Goal: Task Accomplishment & Management: Manage account settings

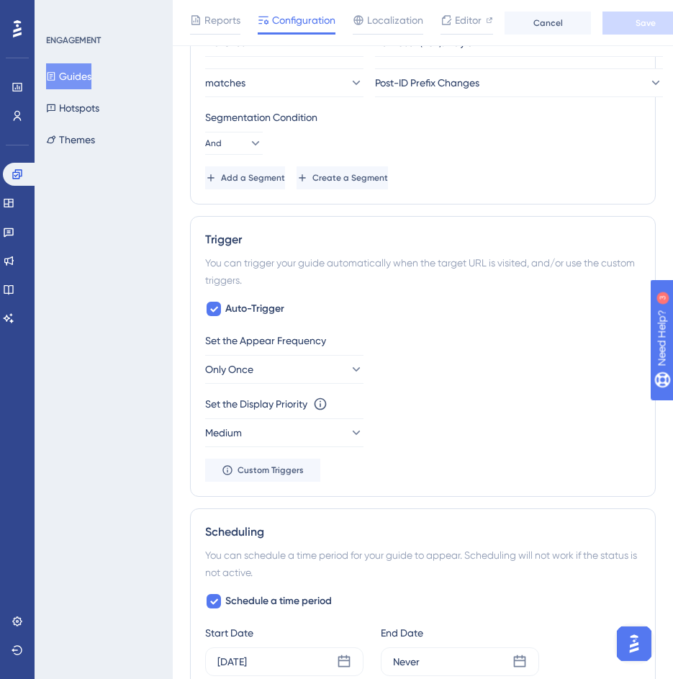
scroll to position [650, 0]
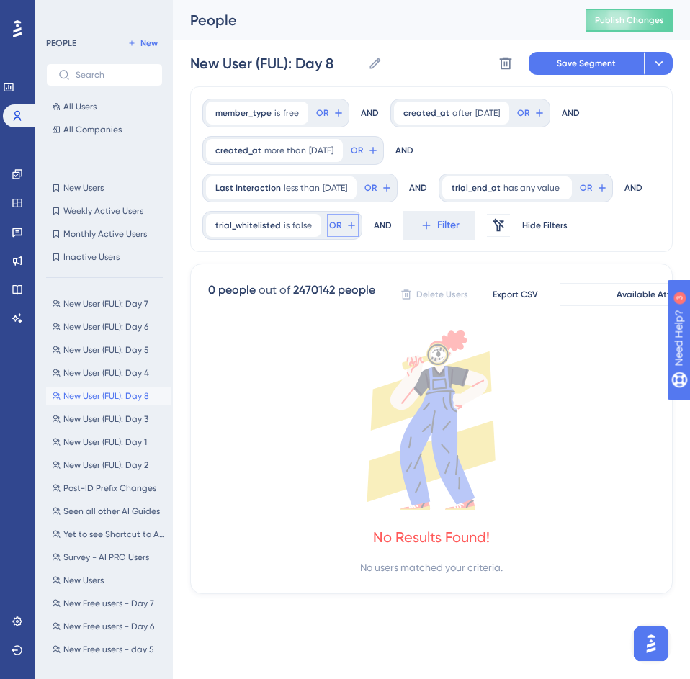
click at [328, 119] on span "OR" at bounding box center [322, 113] width 12 height 12
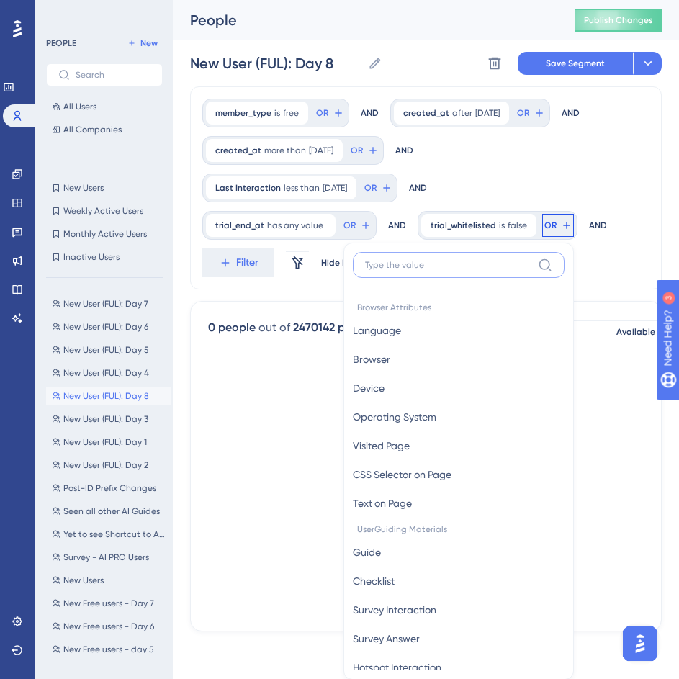
scroll to position [122, 0]
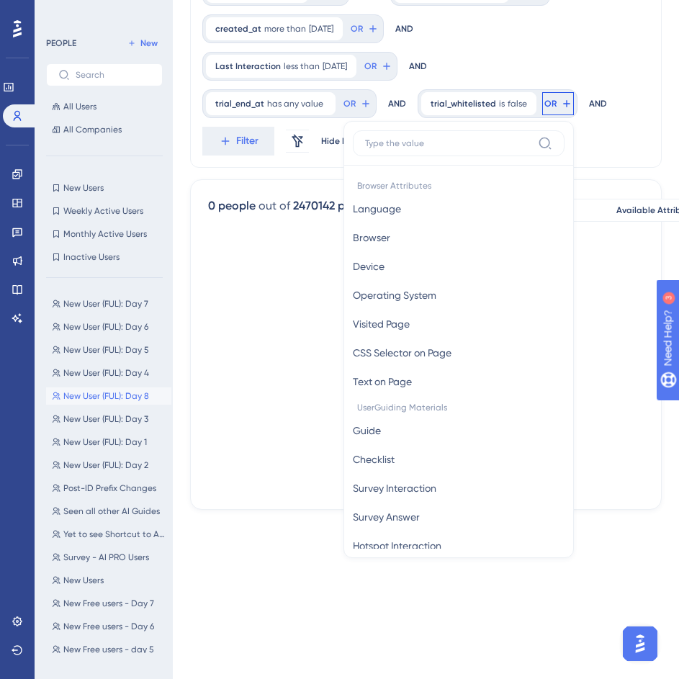
click at [605, 79] on div "member_type is free free Remove OR AND created_at after 8/26/2025 8/26/2025 Rem…" at bounding box center [425, 66] width 471 height 203
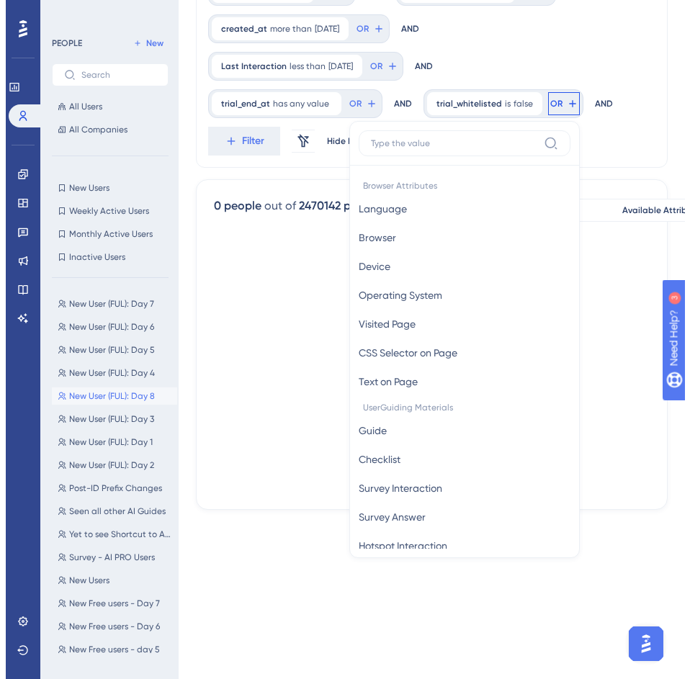
scroll to position [0, 0]
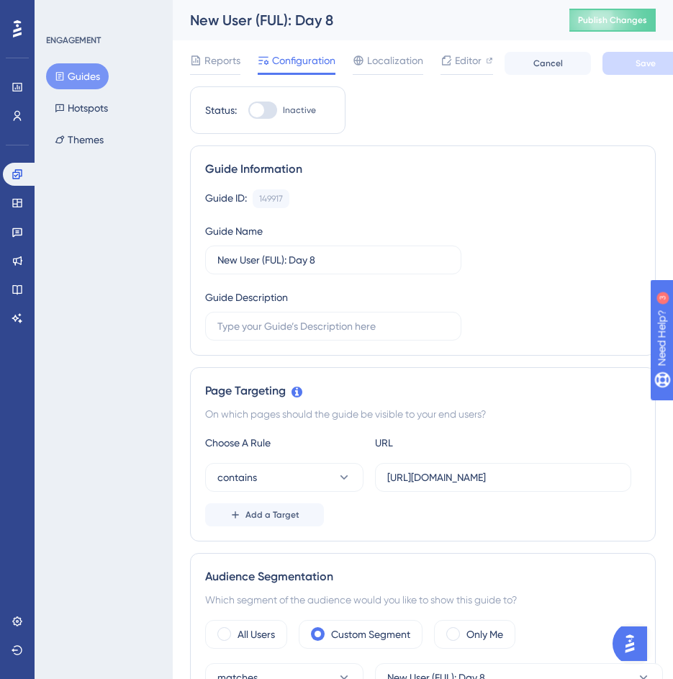
click at [127, 422] on div "ENGAGEMENT Guides Hotspots Themes" at bounding box center [104, 339] width 138 height 679
click at [91, 79] on button "Guides" at bounding box center [77, 76] width 63 height 26
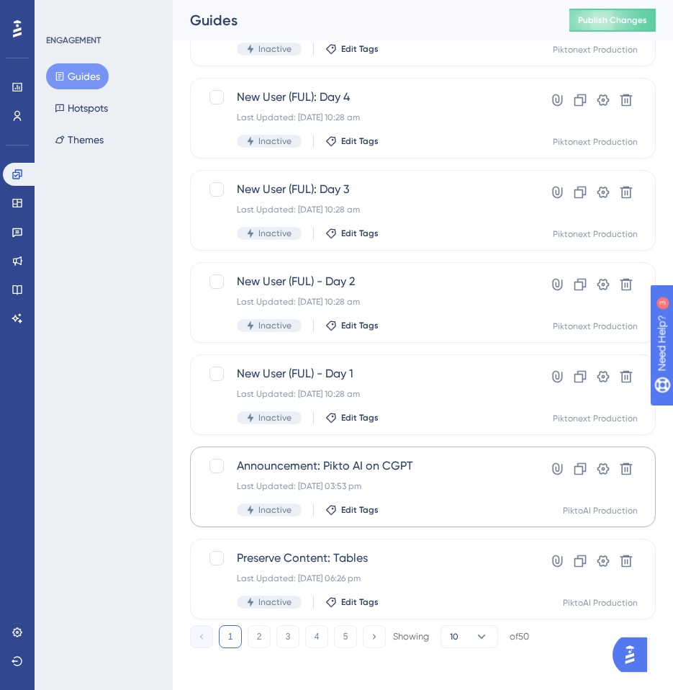
scroll to position [428, 0]
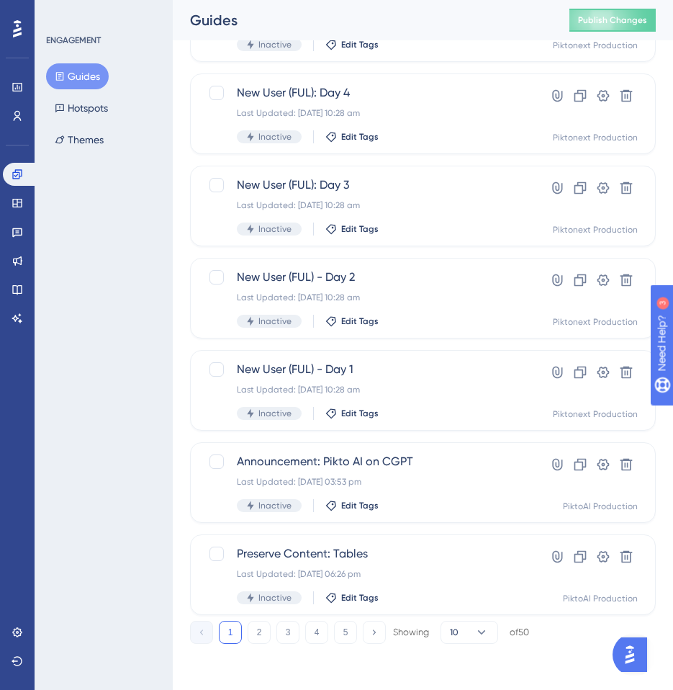
click at [97, 376] on div "ENGAGEMENT Guides Hotspots Themes" at bounding box center [104, 345] width 138 height 690
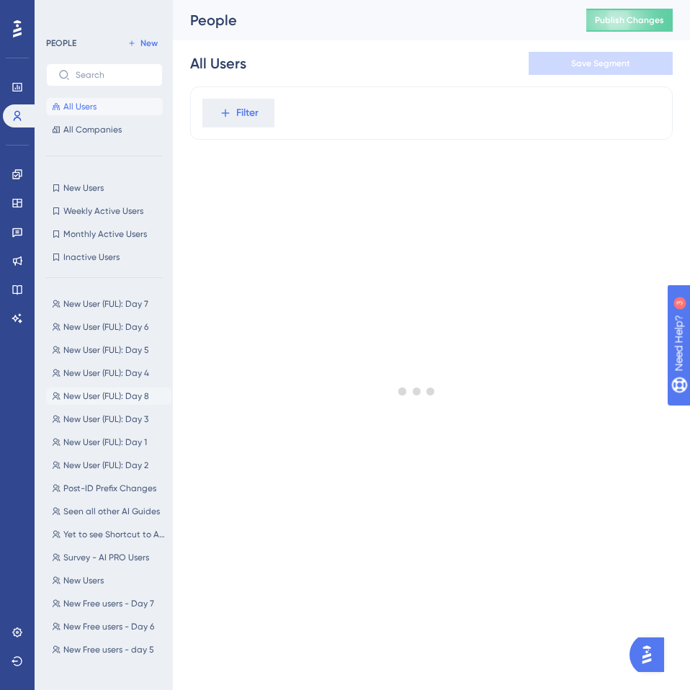
click at [110, 391] on span "New User (FUL): Day 8" at bounding box center [106, 396] width 86 height 12
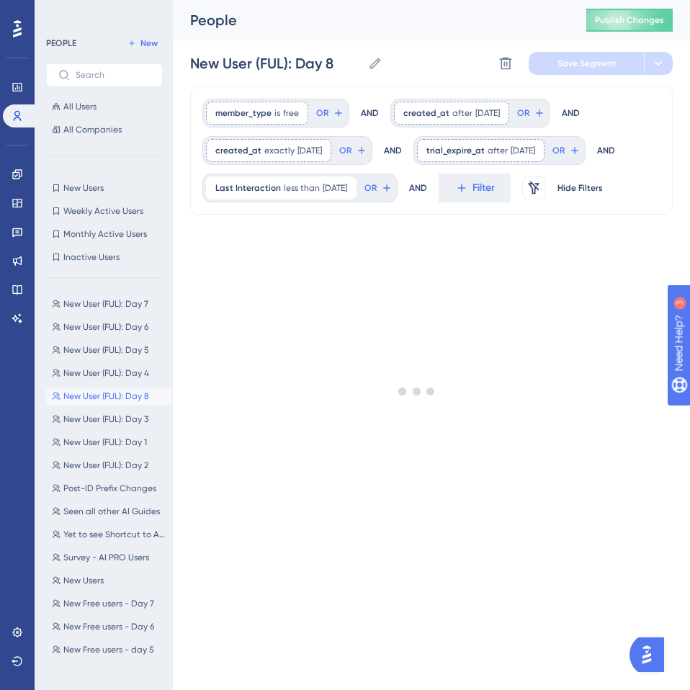
click at [301, 155] on div at bounding box center [417, 391] width 546 height 586
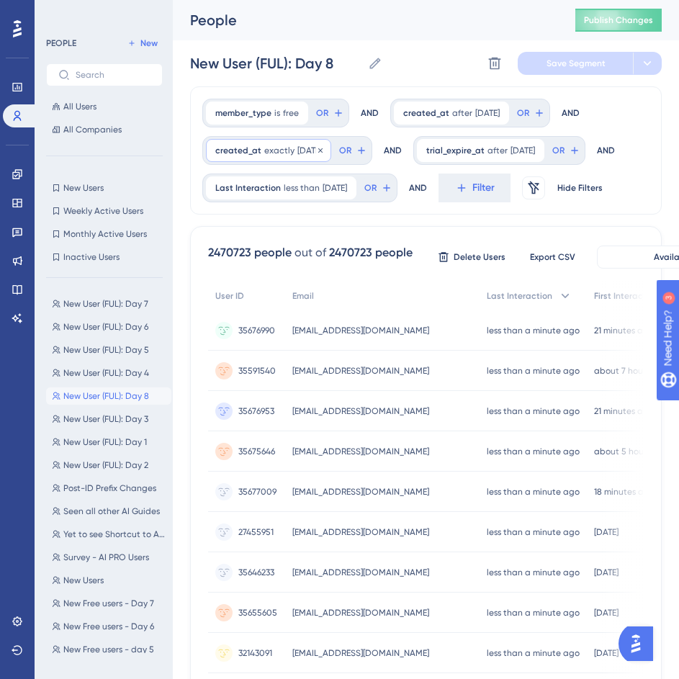
click at [276, 154] on span "exactly" at bounding box center [279, 151] width 30 height 12
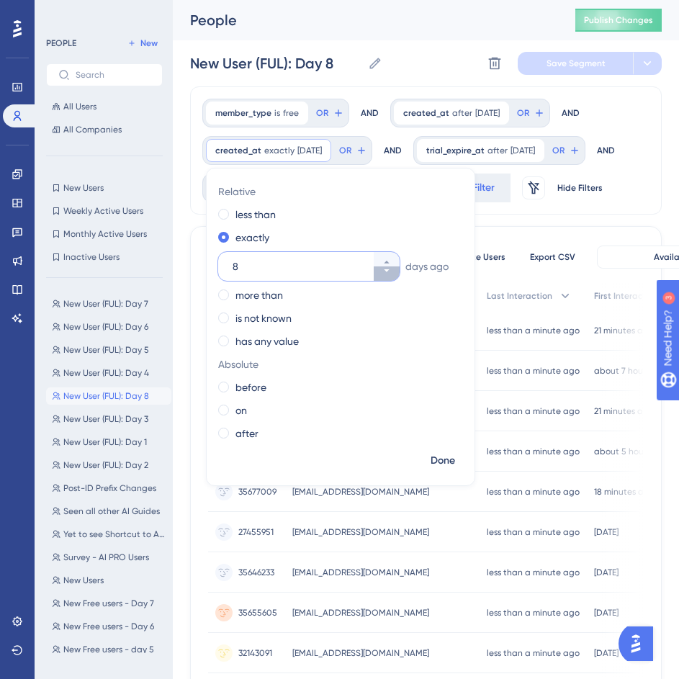
click at [381, 269] on button "8" at bounding box center [387, 273] width 26 height 14
type input "7"
click at [446, 458] on span "Done" at bounding box center [442, 460] width 24 height 17
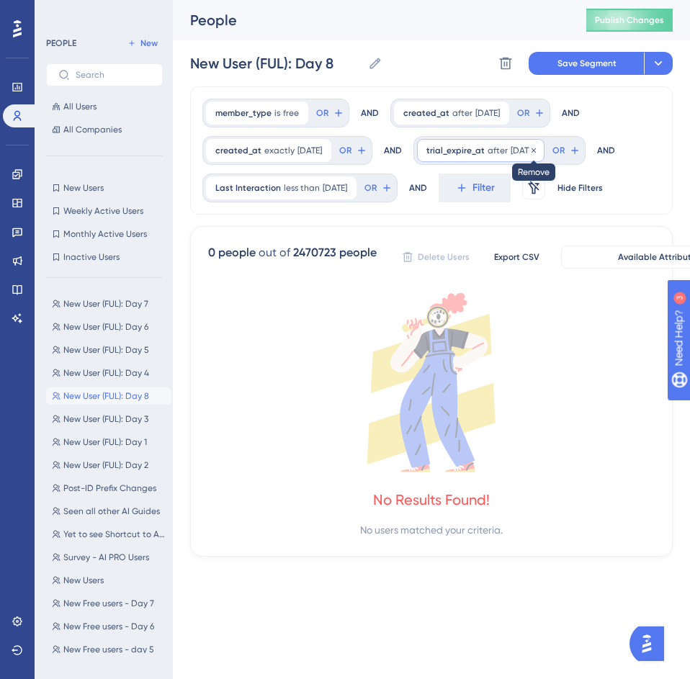
click at [535, 148] on icon at bounding box center [533, 150] width 4 height 4
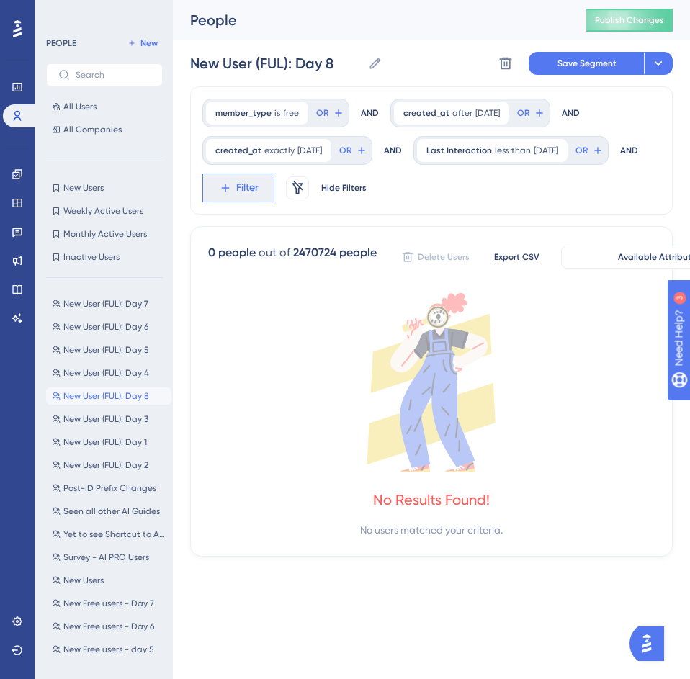
click at [258, 183] on span "Filter" at bounding box center [247, 187] width 22 height 17
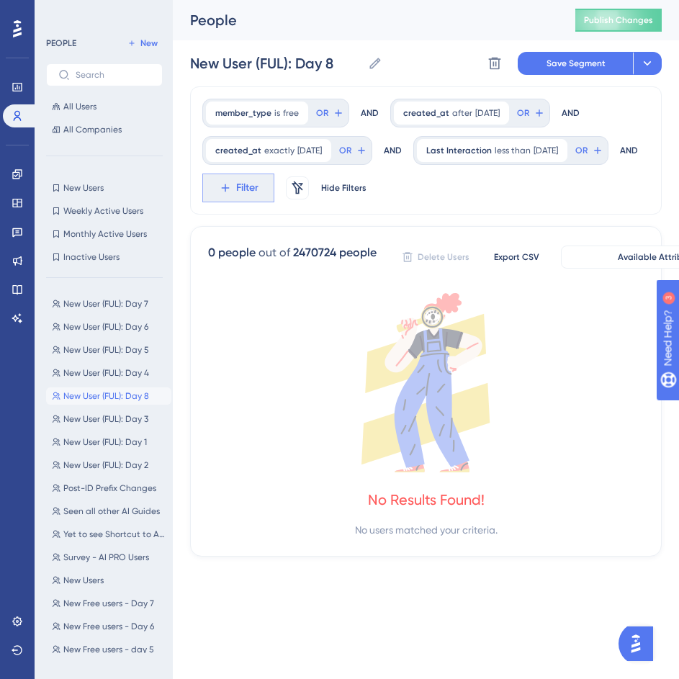
scroll to position [104, 0]
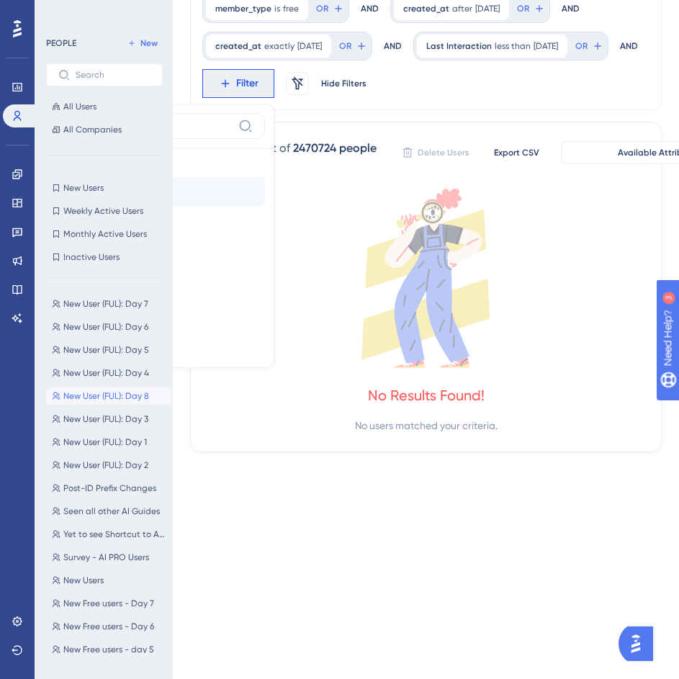
type input "trial"
click at [265, 194] on button "trial_end_at trial_end_at" at bounding box center [159, 191] width 212 height 29
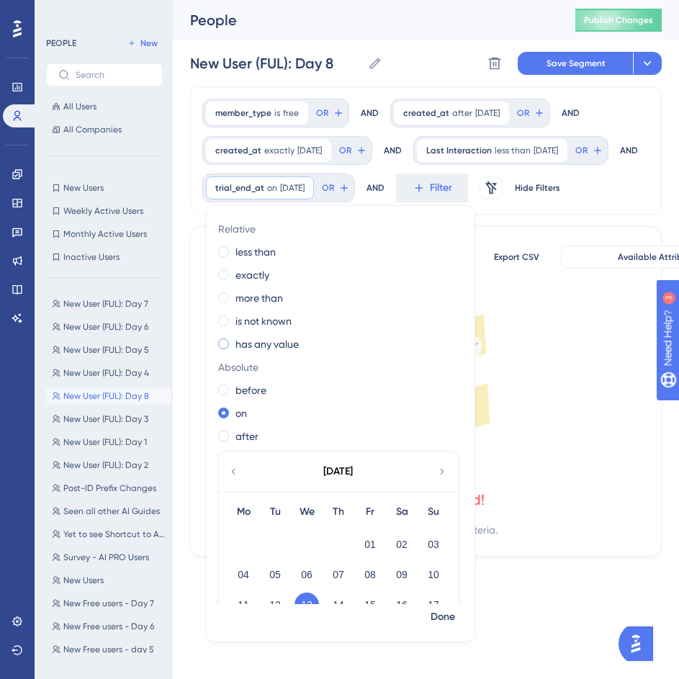
click at [227, 349] on span at bounding box center [223, 343] width 11 height 11
click at [233, 340] on input "radio" at bounding box center [233, 340] width 0 height 0
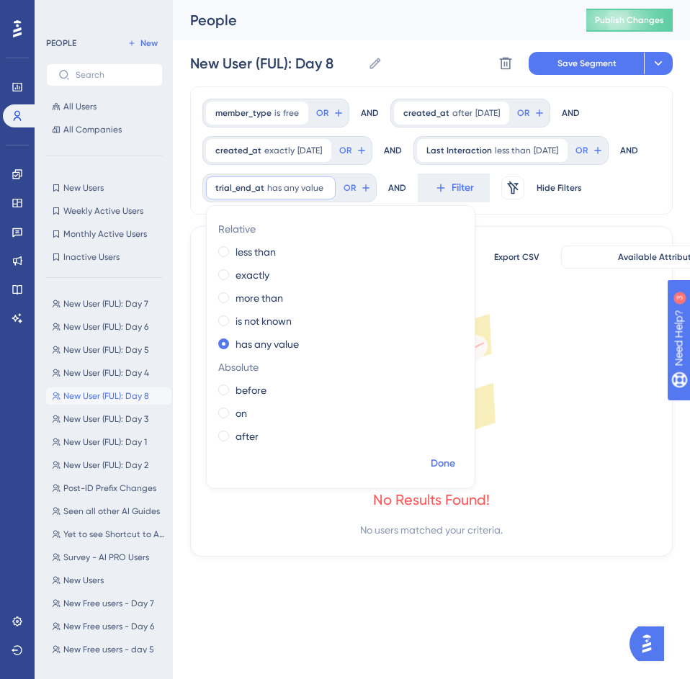
click at [435, 472] on span "Done" at bounding box center [442, 463] width 24 height 17
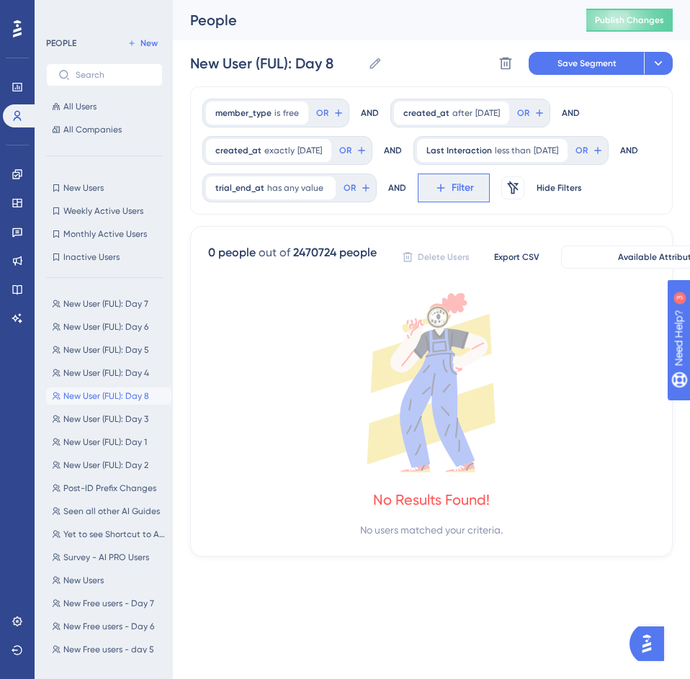
click at [453, 202] on button "Filter" at bounding box center [453, 187] width 72 height 29
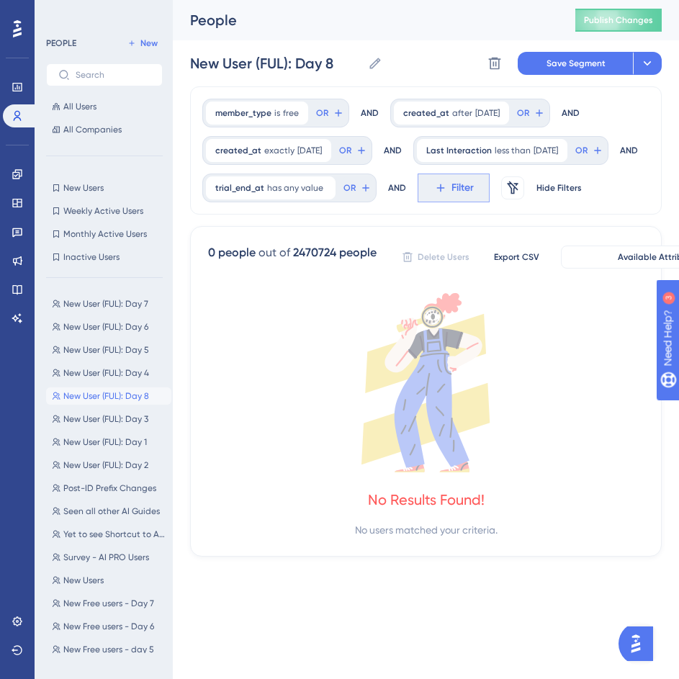
scroll to position [123, 0]
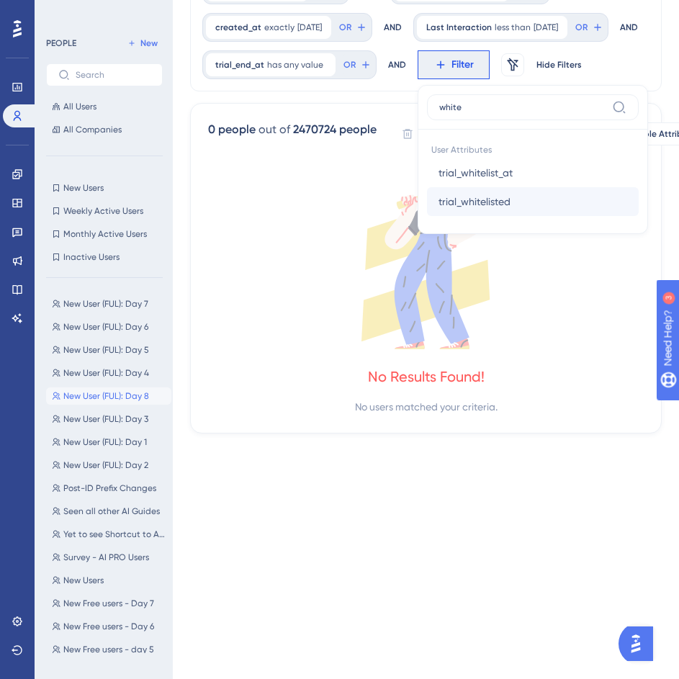
type input "white"
click at [513, 216] on button "trial_whitelisted trial_whitelisted" at bounding box center [533, 201] width 212 height 29
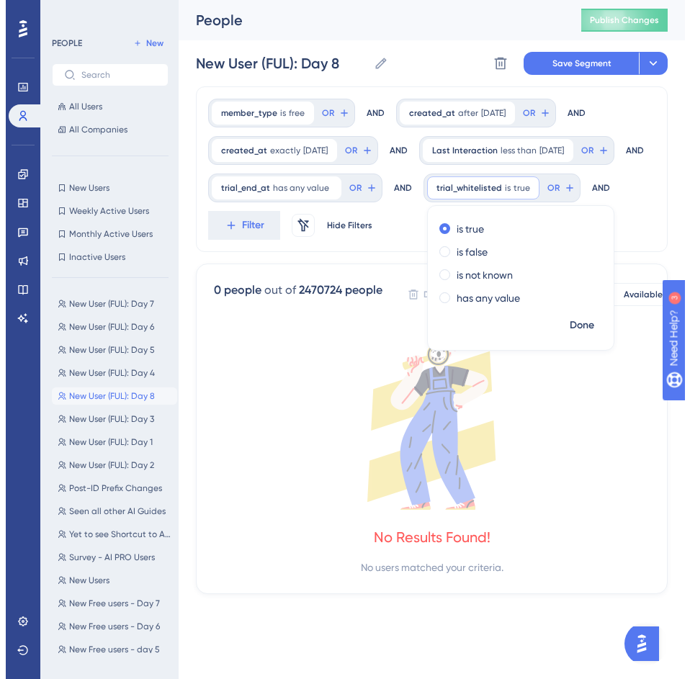
scroll to position [0, 0]
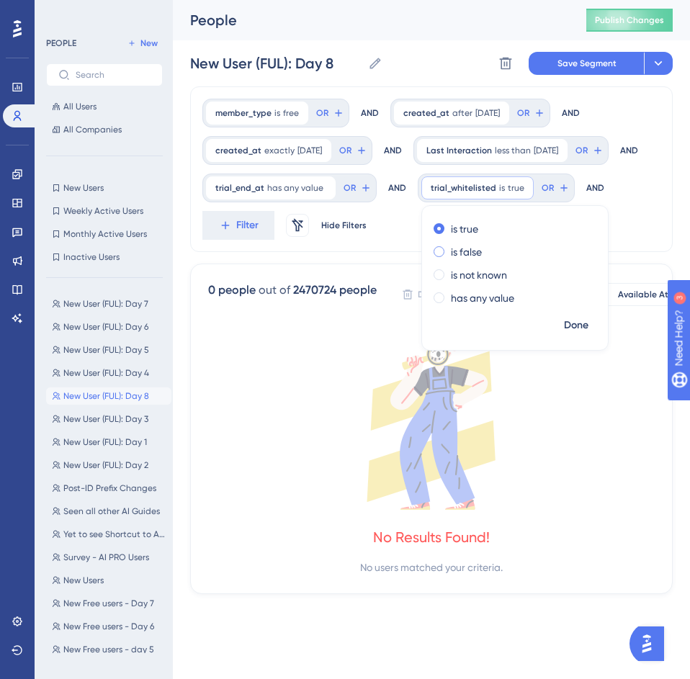
click at [479, 261] on label "is false" at bounding box center [466, 251] width 31 height 17
click at [640, 185] on div "member_type is free free Remove OR AND created_at after 8/26/2025 8/26/2025 Rem…" at bounding box center [431, 169] width 482 height 166
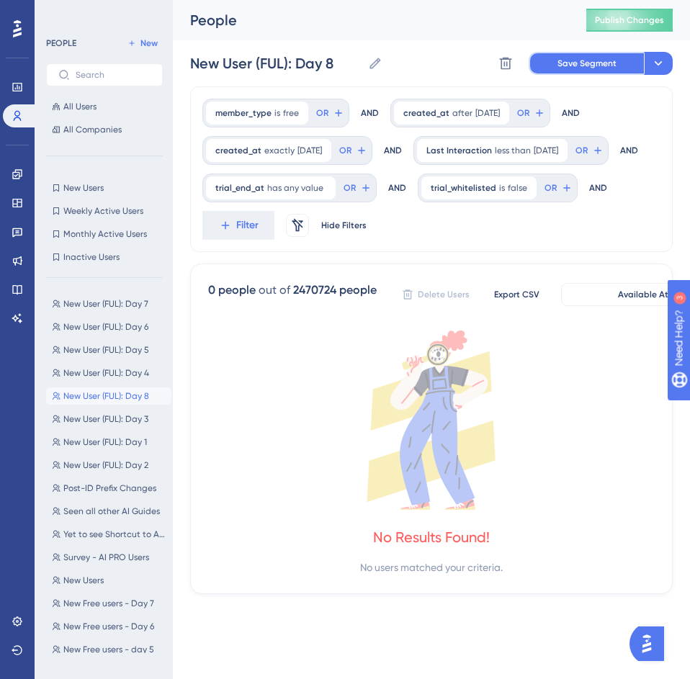
click at [584, 65] on span "Save Segment" at bounding box center [586, 64] width 59 height 12
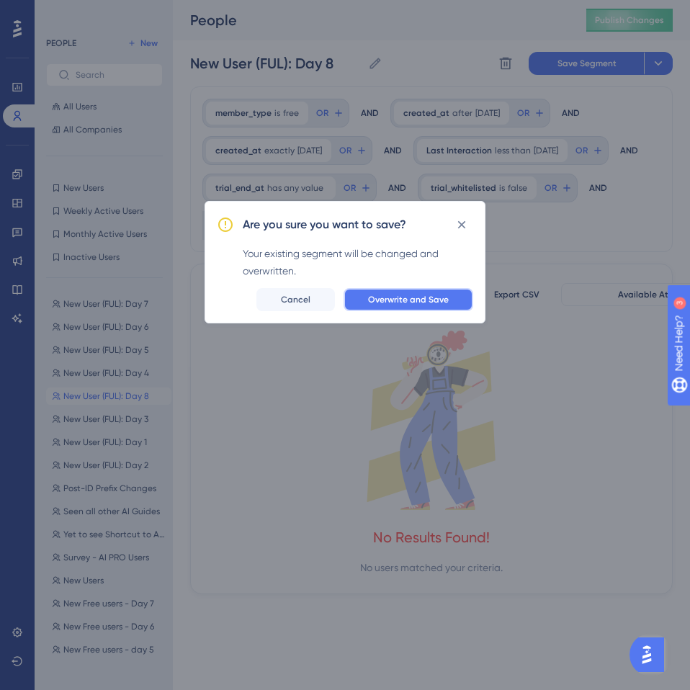
click at [450, 299] on button "Overwrite and Save" at bounding box center [408, 299] width 130 height 23
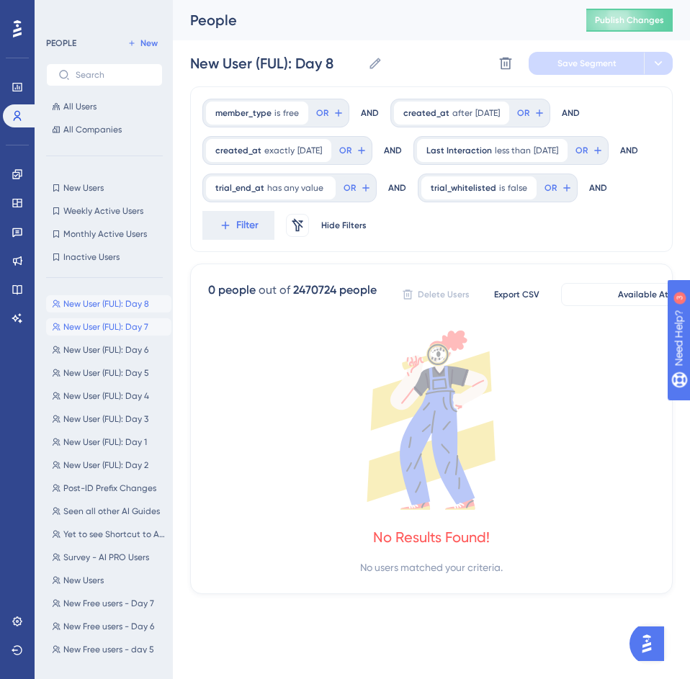
click at [98, 327] on span "New User (FUL): Day 7" at bounding box center [105, 327] width 85 height 12
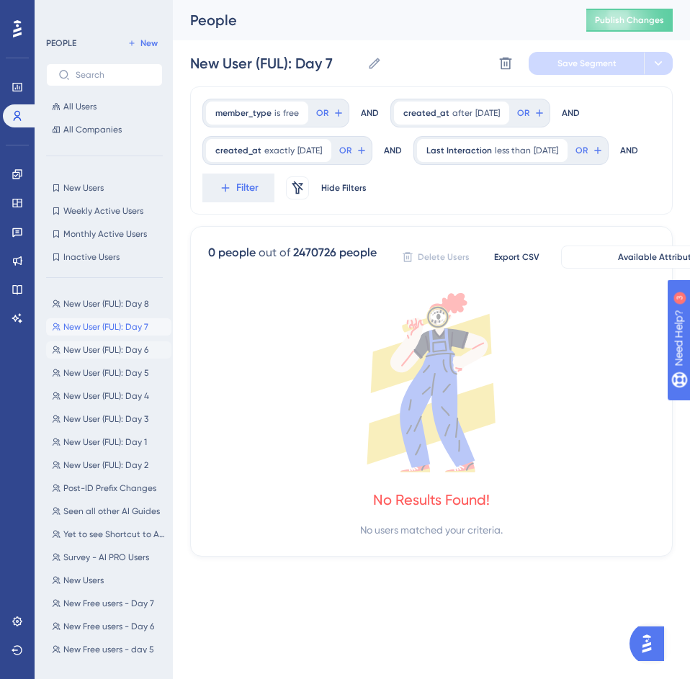
click at [105, 349] on span "New User (FUL): Day 6" at bounding box center [105, 350] width 85 height 12
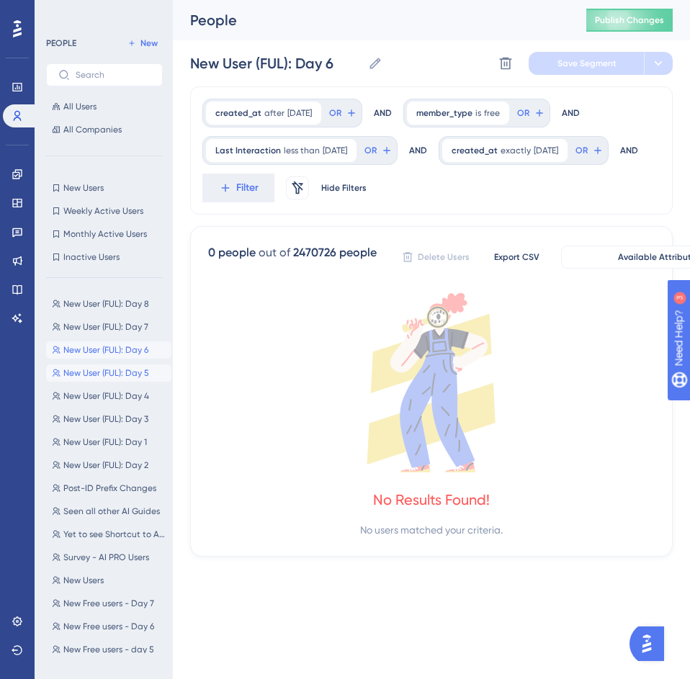
click at [109, 371] on span "New User (FUL): Day 5" at bounding box center [106, 373] width 86 height 12
click at [107, 353] on span "New User (FUL): Day 6" at bounding box center [105, 350] width 85 height 12
click at [109, 369] on span "New User (FUL): Day 5" at bounding box center [106, 373] width 86 height 12
click at [114, 403] on button "New User (FUL): Day 4 New User (FUL): Day 4" at bounding box center [108, 395] width 125 height 17
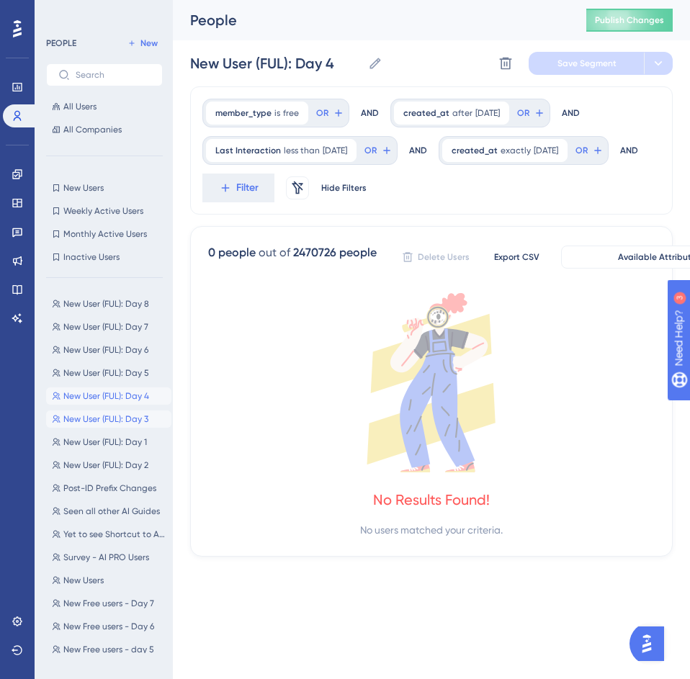
click at [114, 416] on span "New User (FUL): Day 3" at bounding box center [105, 419] width 85 height 12
click at [112, 437] on span "New User (FUL): Day 1" at bounding box center [104, 442] width 83 height 12
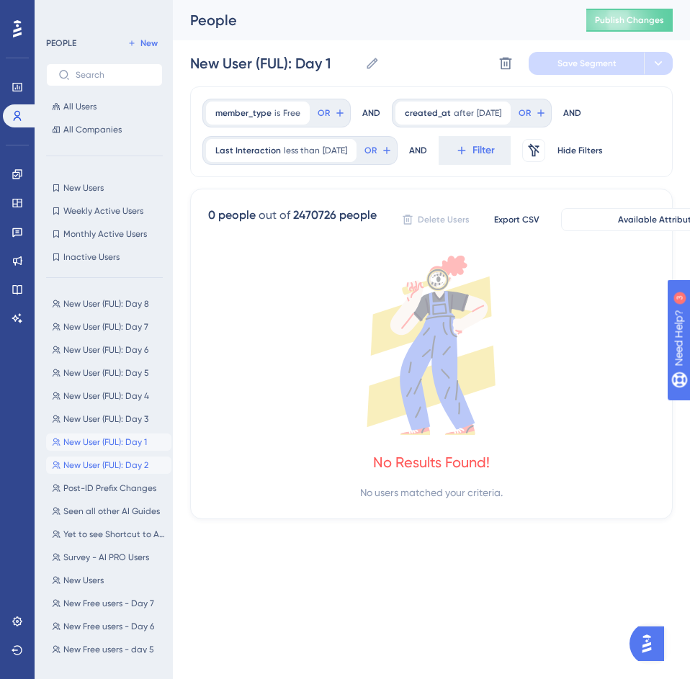
click at [114, 466] on span "New User (FUL): Day 2" at bounding box center [105, 465] width 85 height 12
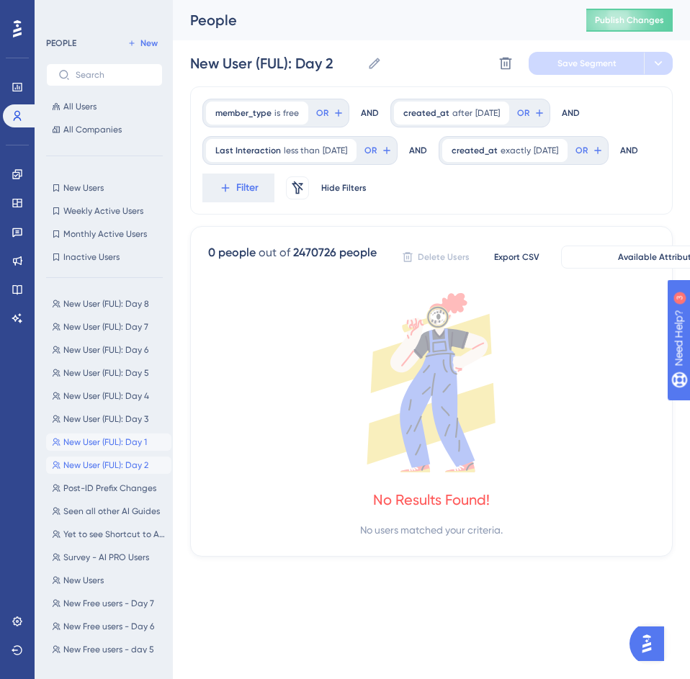
click at [109, 441] on span "New User (FUL): Day 1" at bounding box center [104, 442] width 83 height 12
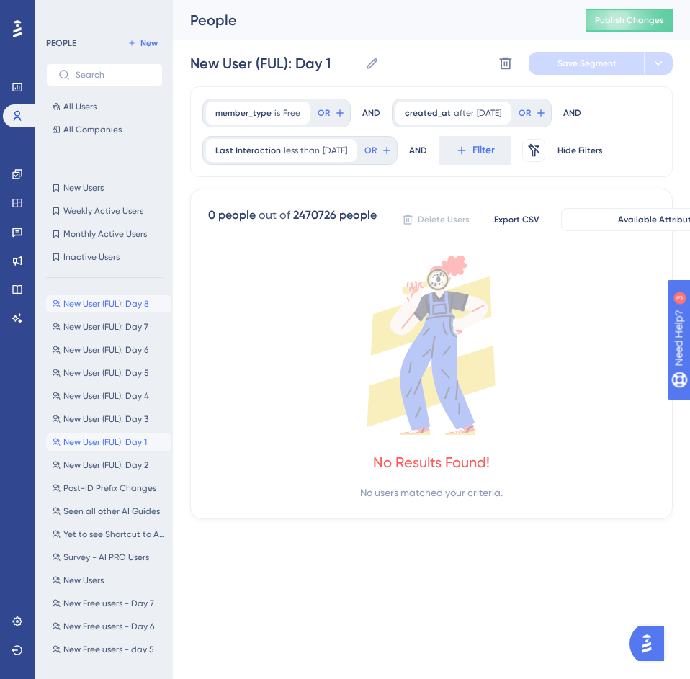
click at [109, 304] on span "New User (FUL): Day 8" at bounding box center [106, 304] width 86 height 12
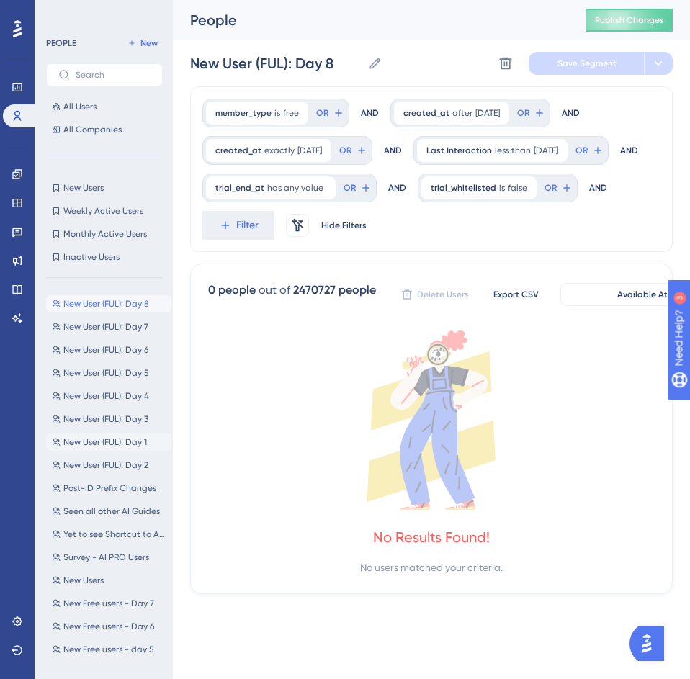
click at [117, 442] on span "New User (FUL): Day 1" at bounding box center [104, 442] width 83 height 12
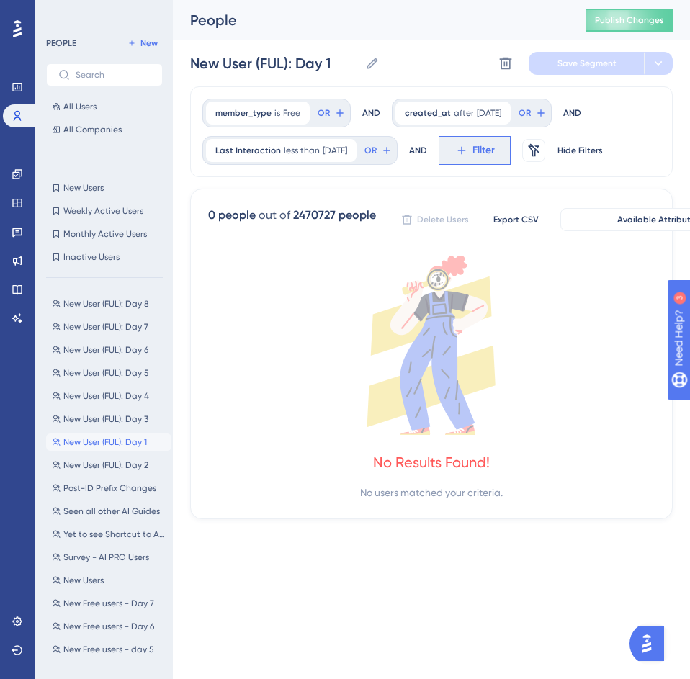
click at [494, 148] on span "Filter" at bounding box center [483, 150] width 22 height 17
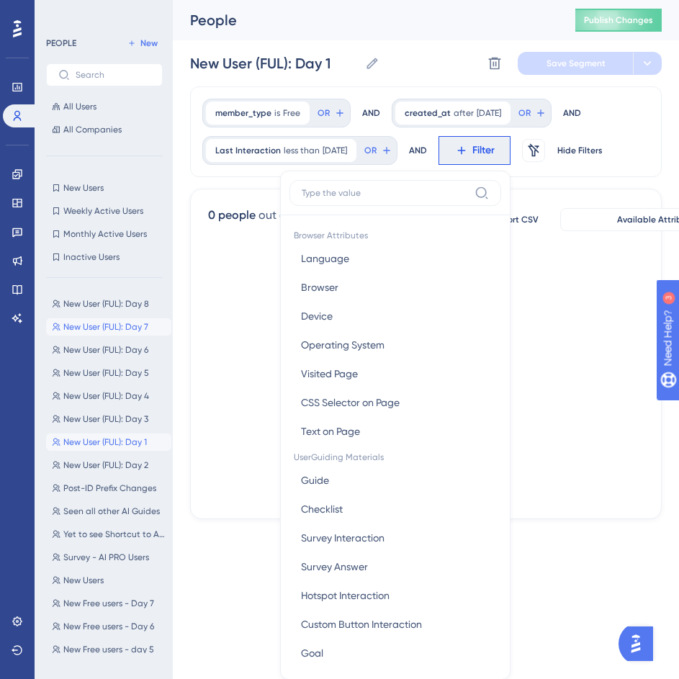
click at [101, 324] on span "New User (FUL): Day 7" at bounding box center [105, 327] width 85 height 12
type input "New User (FUL): Day 7"
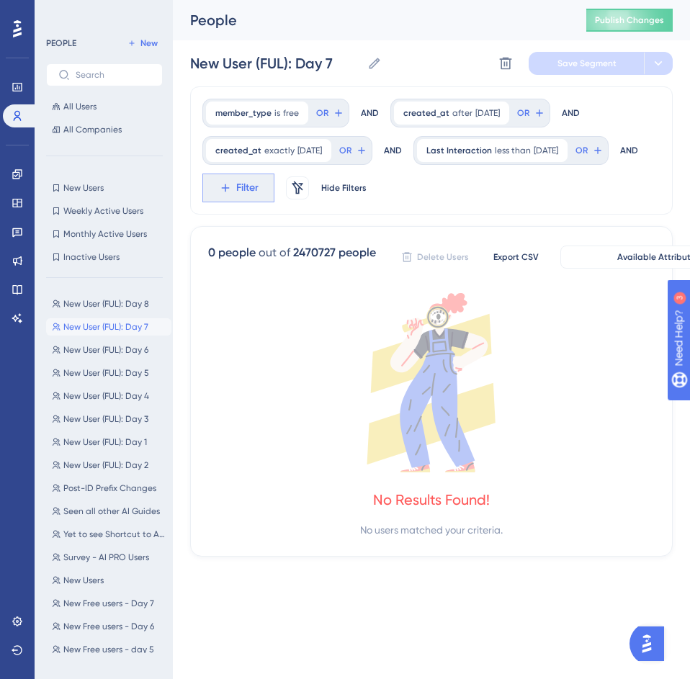
click at [274, 186] on button "Filter" at bounding box center [238, 187] width 72 height 29
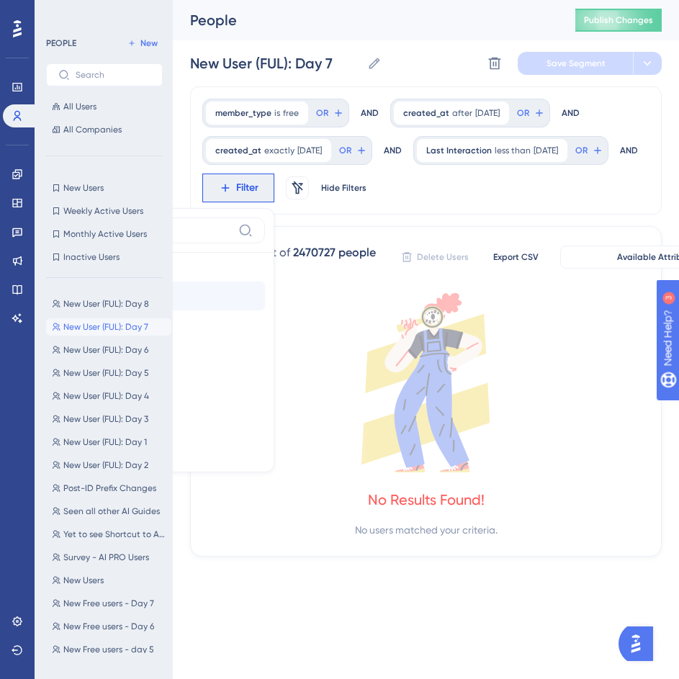
type input "trial"
click at [265, 299] on button "trial_end_at trial_end_at" at bounding box center [159, 295] width 212 height 29
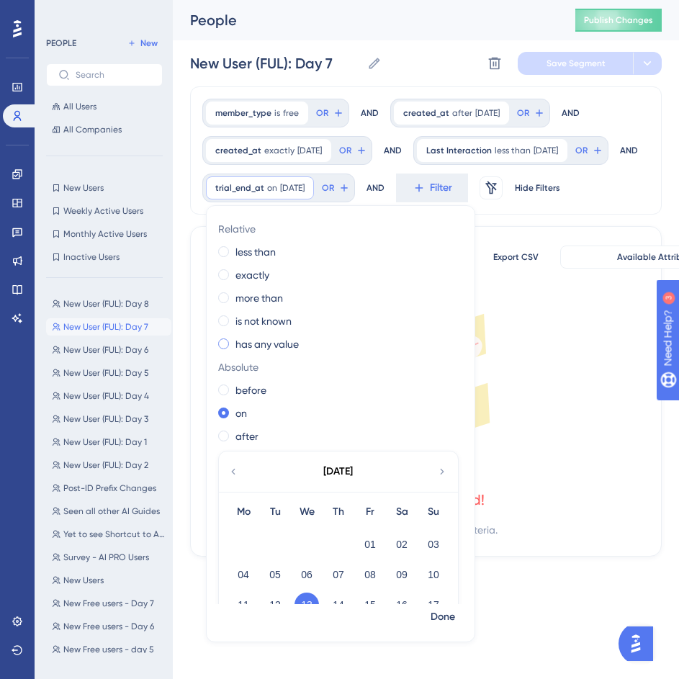
click at [261, 353] on label "has any value" at bounding box center [266, 343] width 63 height 17
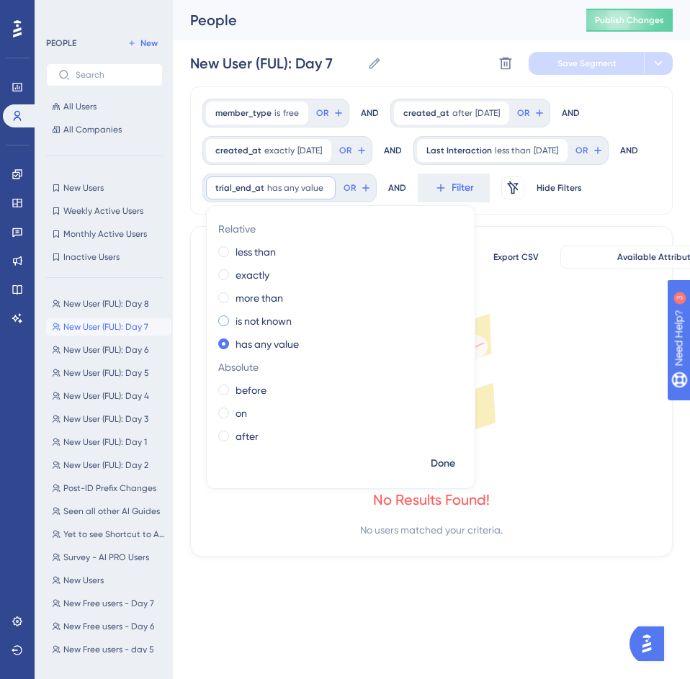
click at [264, 330] on label "is not known" at bounding box center [263, 320] width 56 height 17
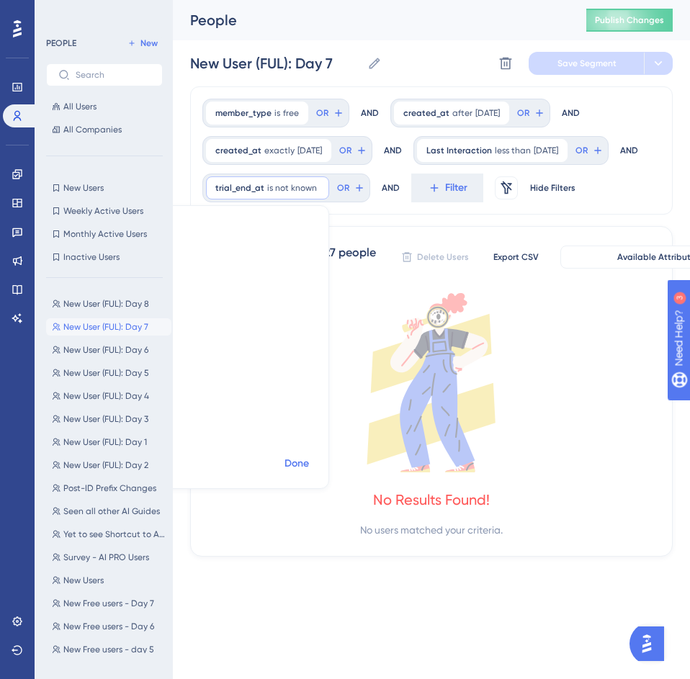
click at [309, 461] on span "Done" at bounding box center [296, 463] width 24 height 17
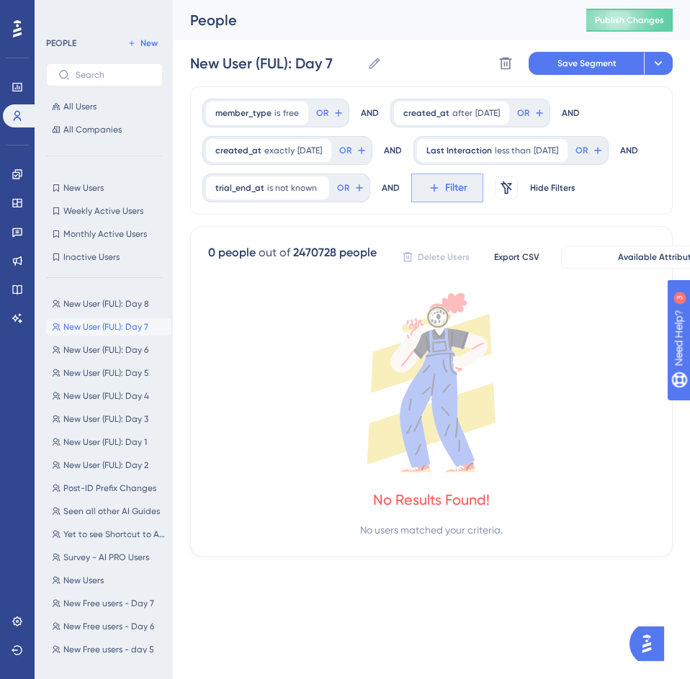
click at [445, 196] on span "Filter" at bounding box center [456, 187] width 22 height 17
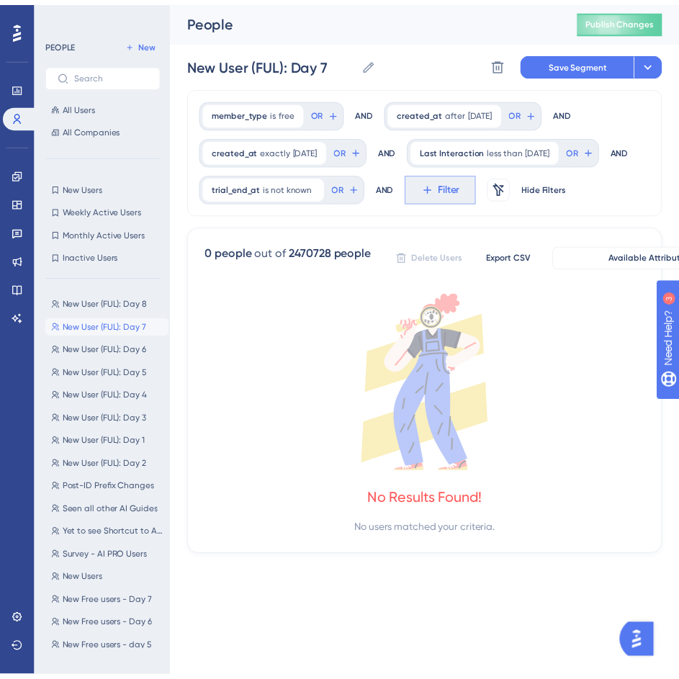
scroll to position [123, 0]
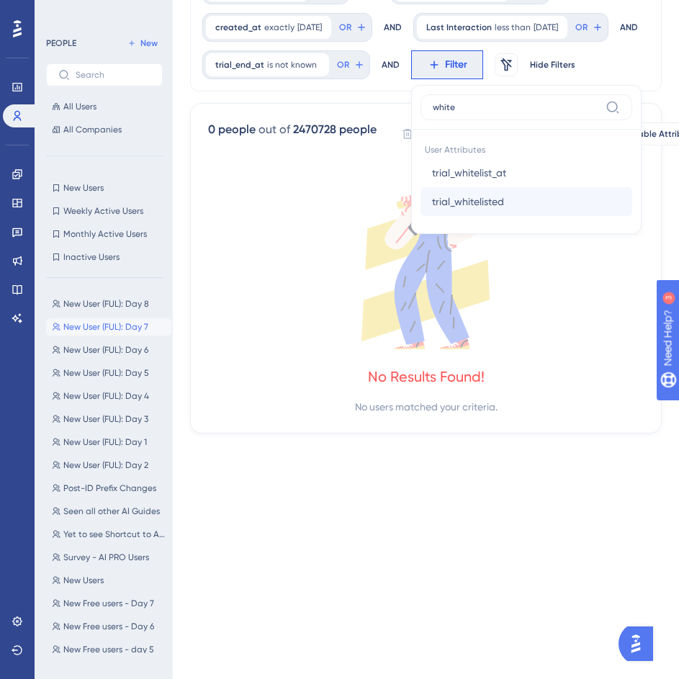
type input "white"
click at [518, 216] on button "trial_whitelisted trial_whitelisted" at bounding box center [526, 201] width 212 height 29
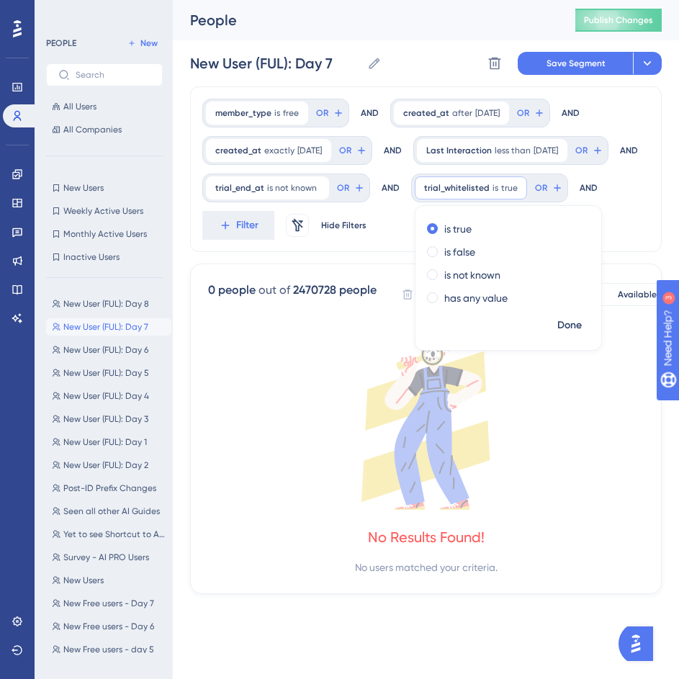
scroll to position [0, 0]
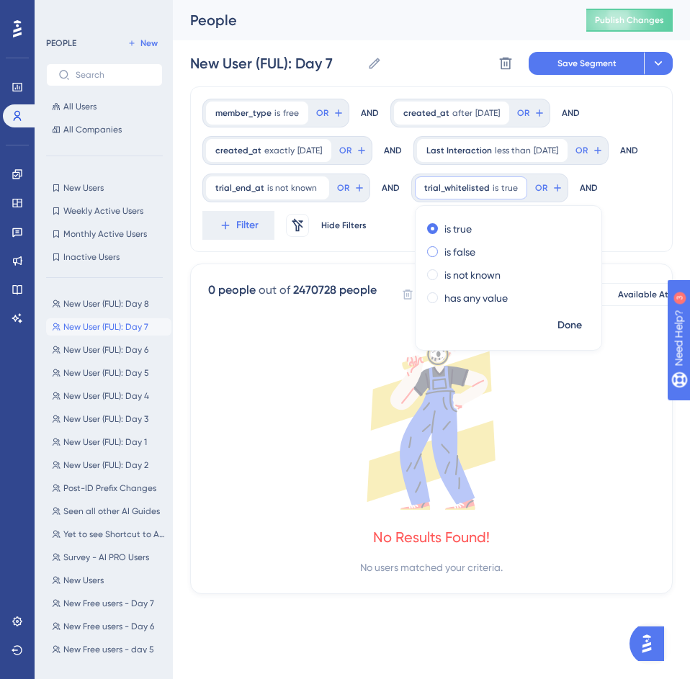
click at [444, 261] on label "is false" at bounding box center [459, 251] width 31 height 17
click at [557, 334] on span "Done" at bounding box center [569, 325] width 24 height 17
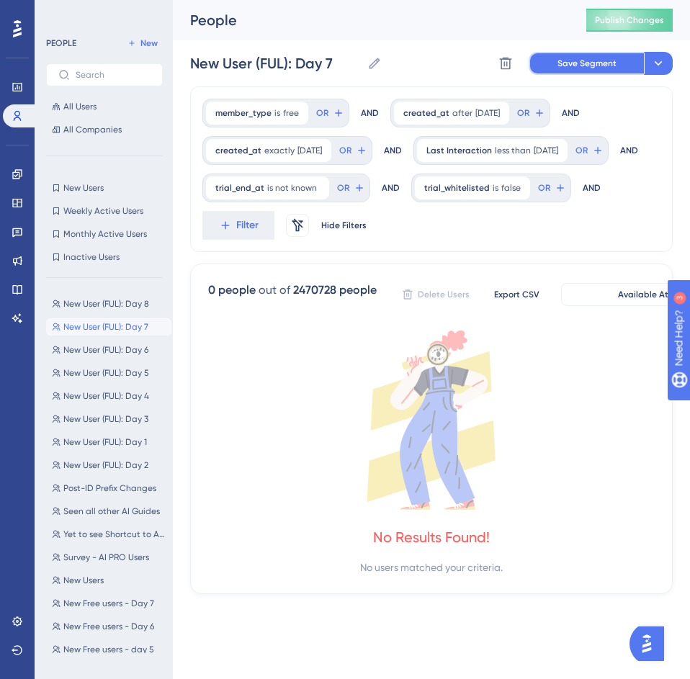
click at [572, 63] on span "Save Segment" at bounding box center [586, 64] width 59 height 12
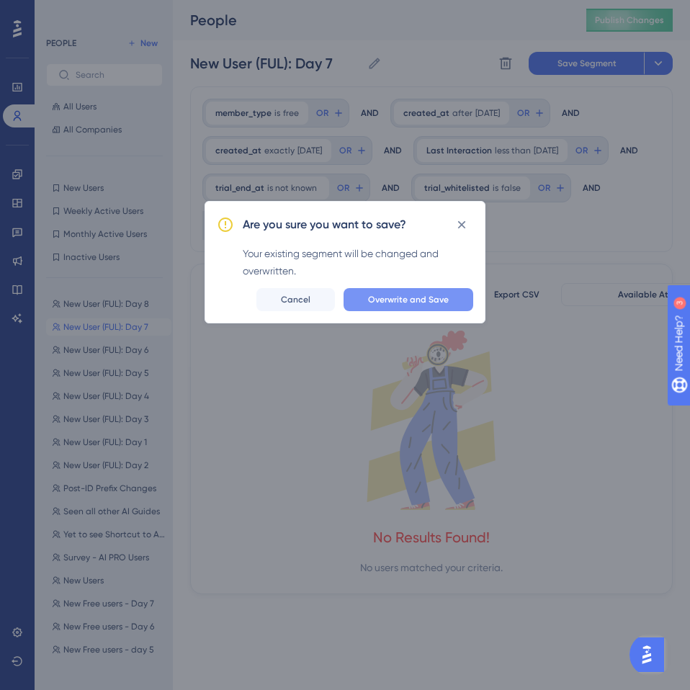
click at [412, 297] on span "Overwrite and Save" at bounding box center [408, 300] width 81 height 12
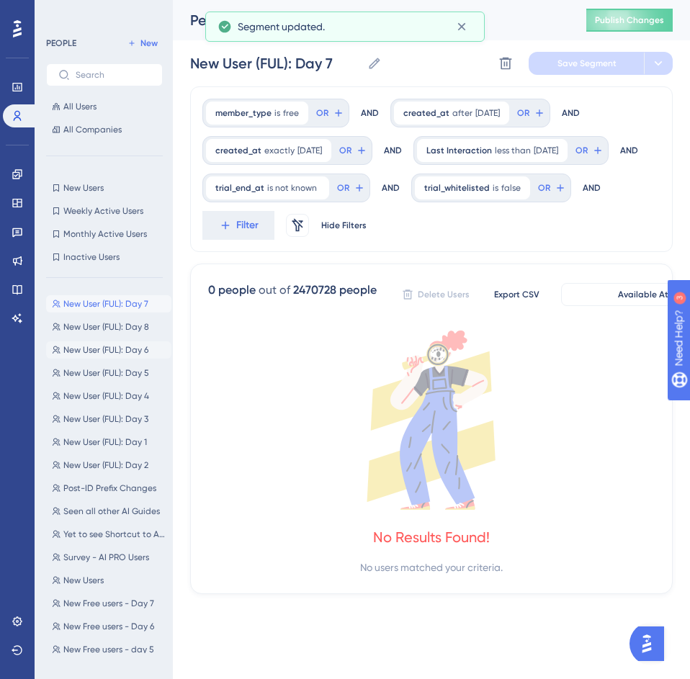
click at [91, 348] on span "New User (FUL): Day 6" at bounding box center [105, 350] width 85 height 12
type input "New User (FUL): Day 6"
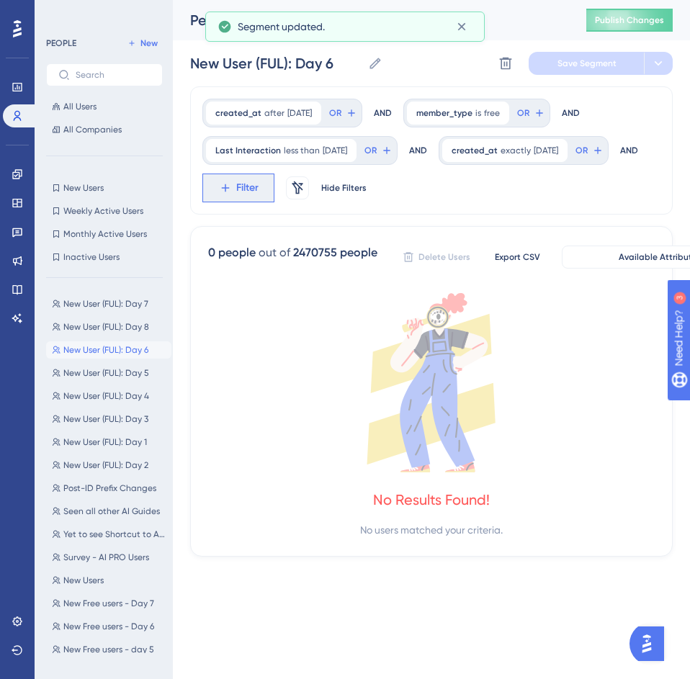
click at [232, 184] on icon at bounding box center [225, 187] width 13 height 13
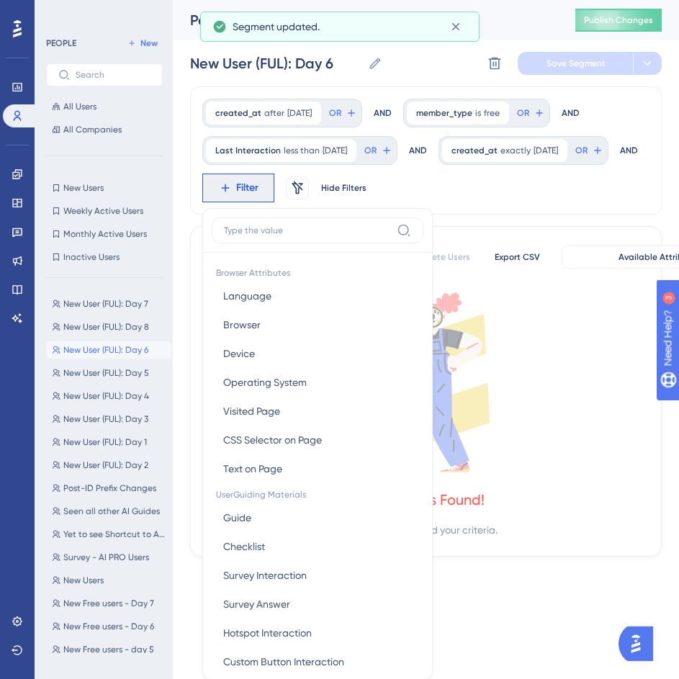
scroll to position [104, 0]
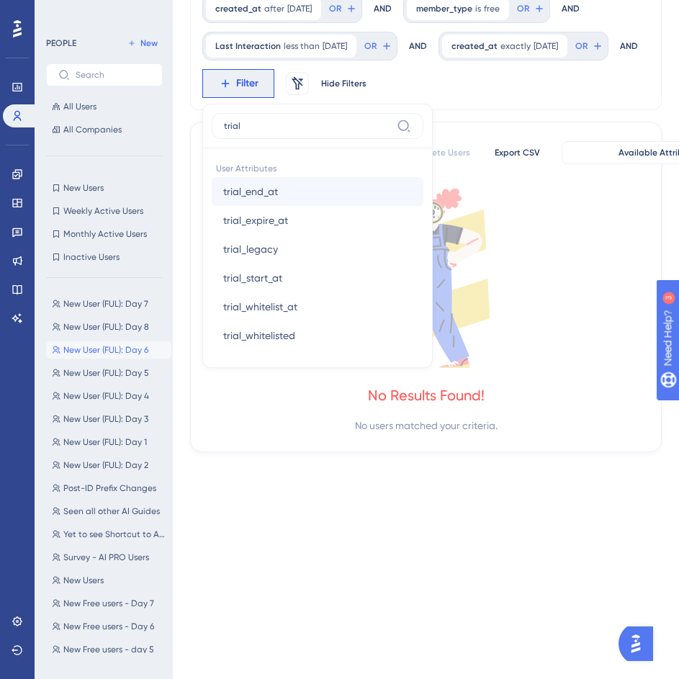
type input "trial"
click at [278, 191] on span "trial_end_at" at bounding box center [250, 191] width 55 height 17
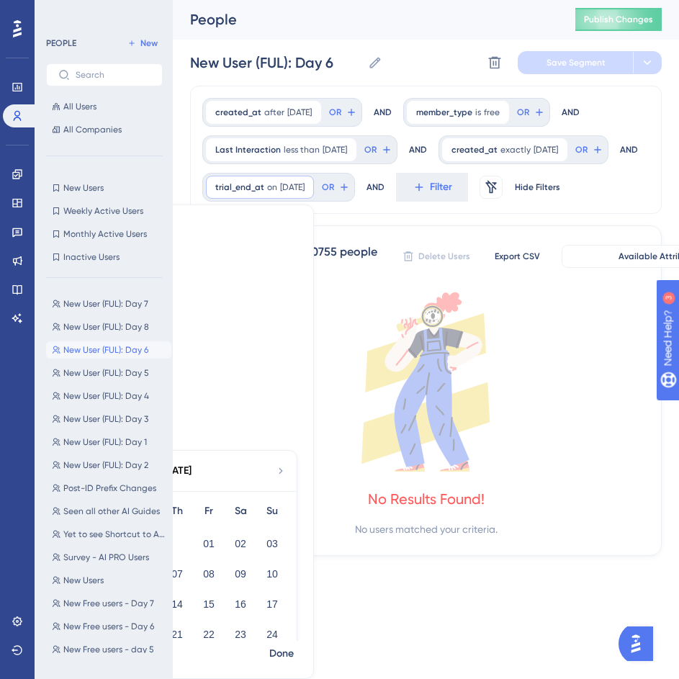
scroll to position [0, 0]
click at [130, 318] on label "is not known" at bounding box center [102, 320] width 56 height 17
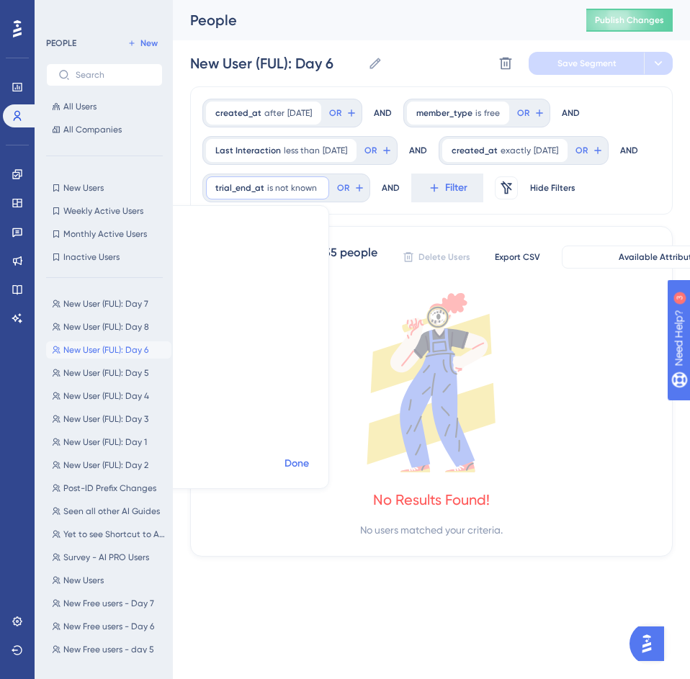
click at [317, 460] on button "Done" at bounding box center [296, 464] width 40 height 26
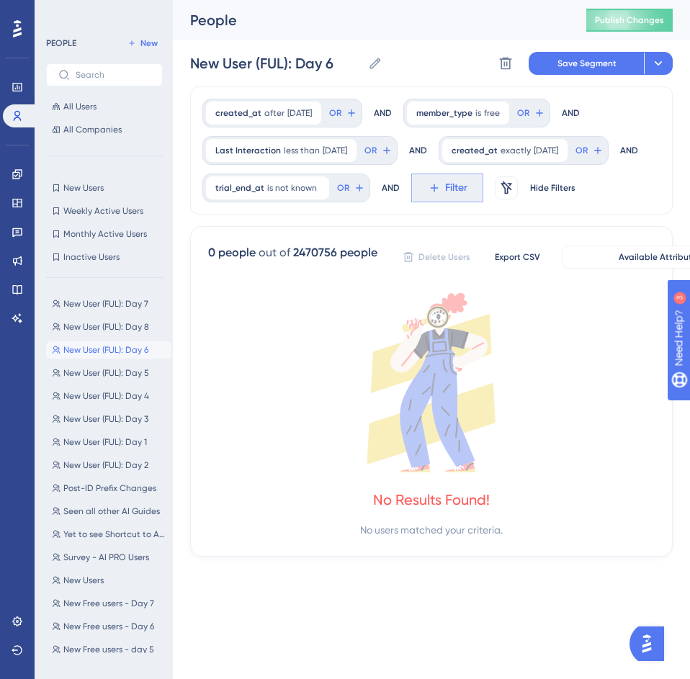
click at [430, 192] on icon at bounding box center [434, 188] width 8 height 8
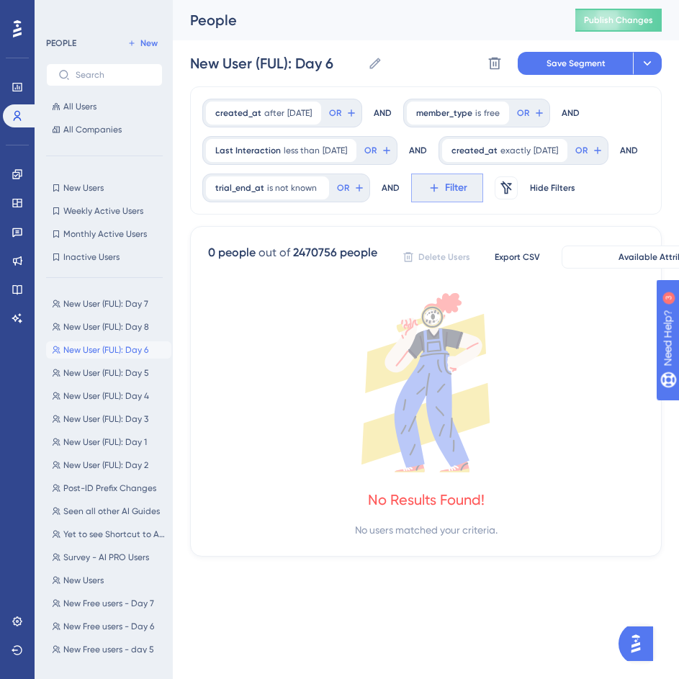
scroll to position [123, 0]
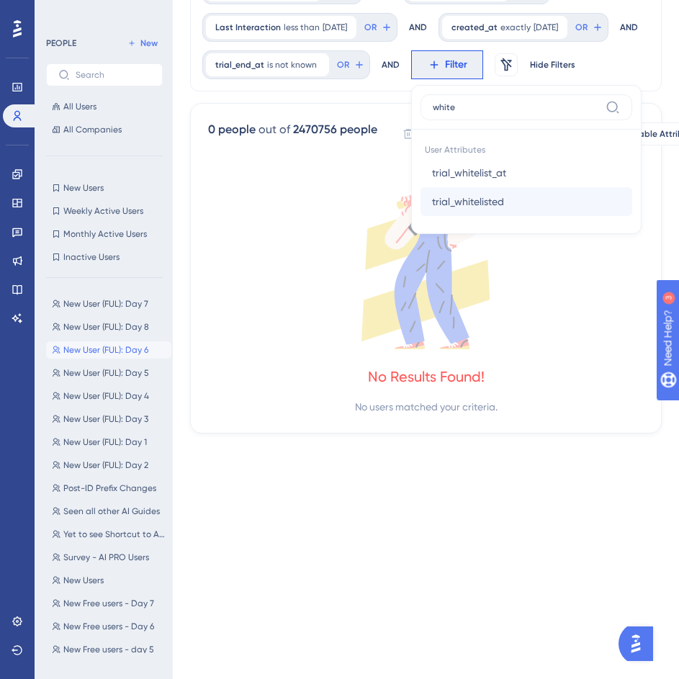
type input "white"
click at [420, 216] on button "trial_whitelisted trial_whitelisted" at bounding box center [526, 201] width 212 height 29
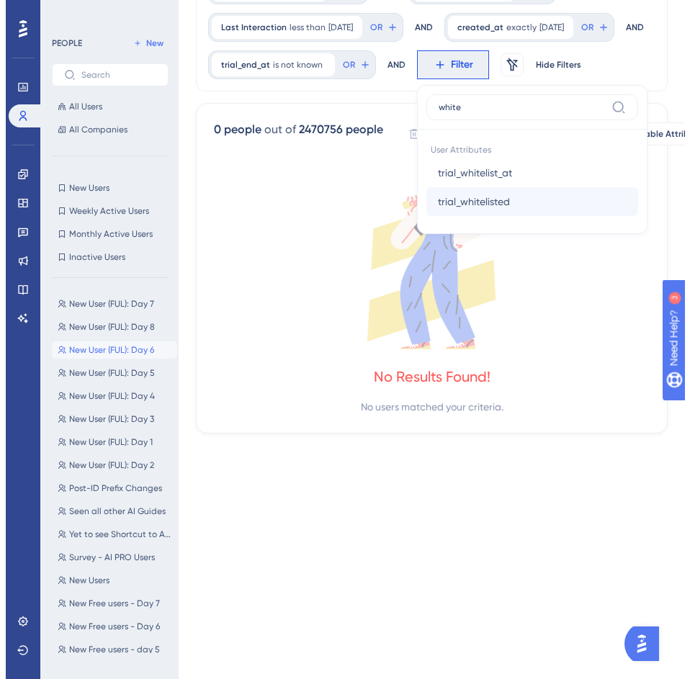
scroll to position [0, 0]
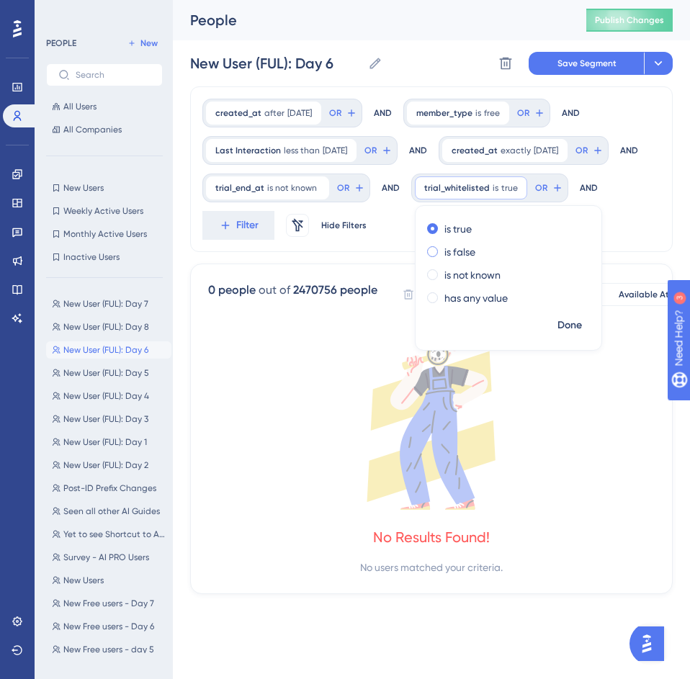
click at [444, 261] on label "is false" at bounding box center [459, 251] width 31 height 17
click at [608, 242] on div "created_at after 8/26/2025 8/26/2025 Remove OR AND member_type is free free Rem…" at bounding box center [431, 169] width 482 height 166
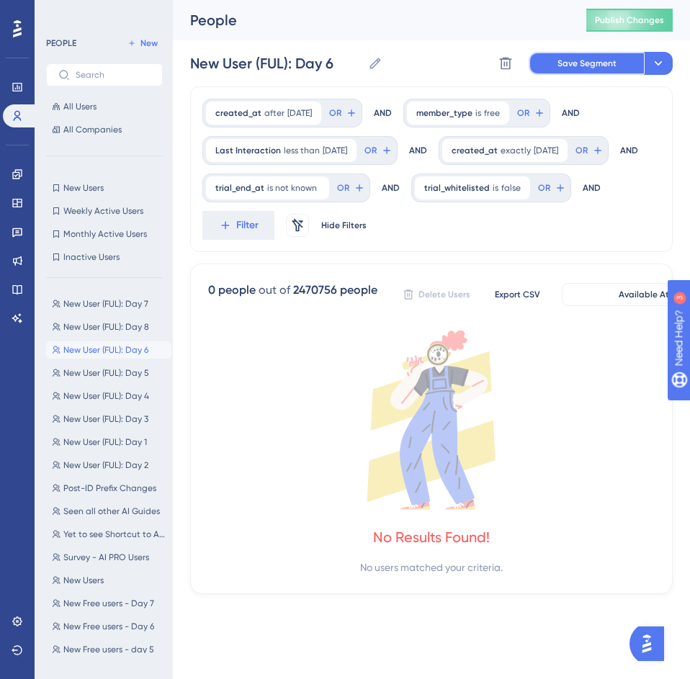
click at [558, 60] on span "Save Segment" at bounding box center [586, 64] width 59 height 12
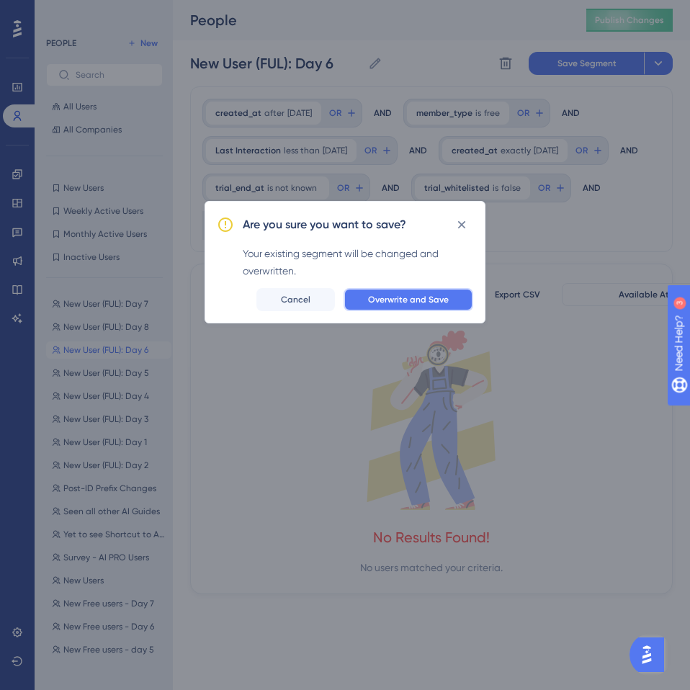
click at [419, 295] on span "Overwrite and Save" at bounding box center [408, 300] width 81 height 12
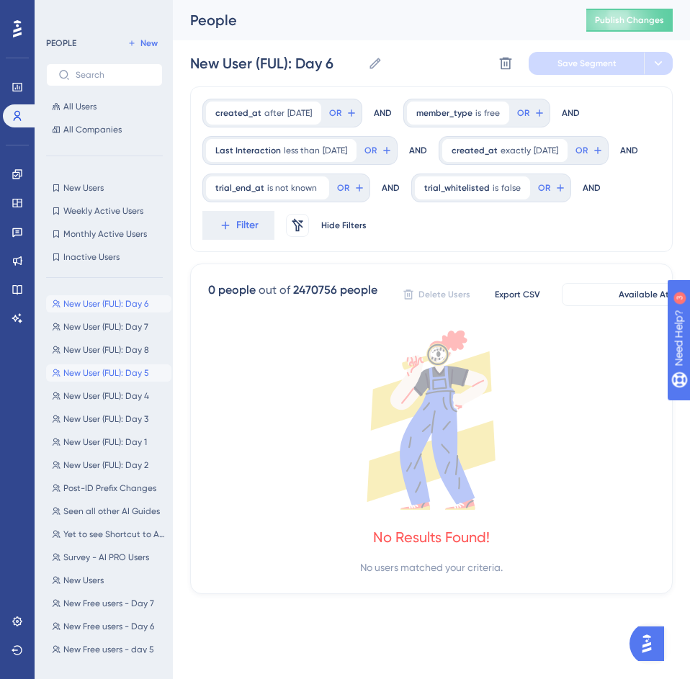
click at [118, 374] on span "New User (FUL): Day 5" at bounding box center [106, 373] width 86 height 12
type input "New User (FUL): Day 5"
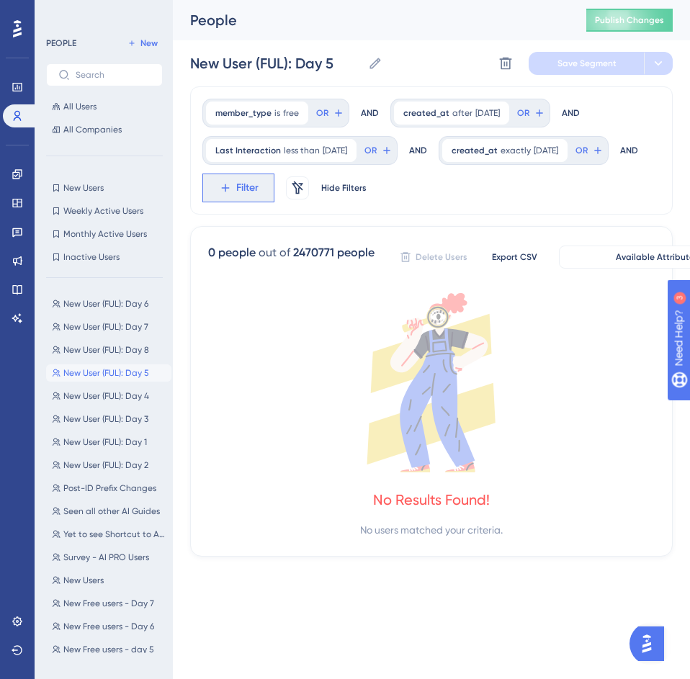
click at [232, 184] on icon at bounding box center [225, 187] width 13 height 13
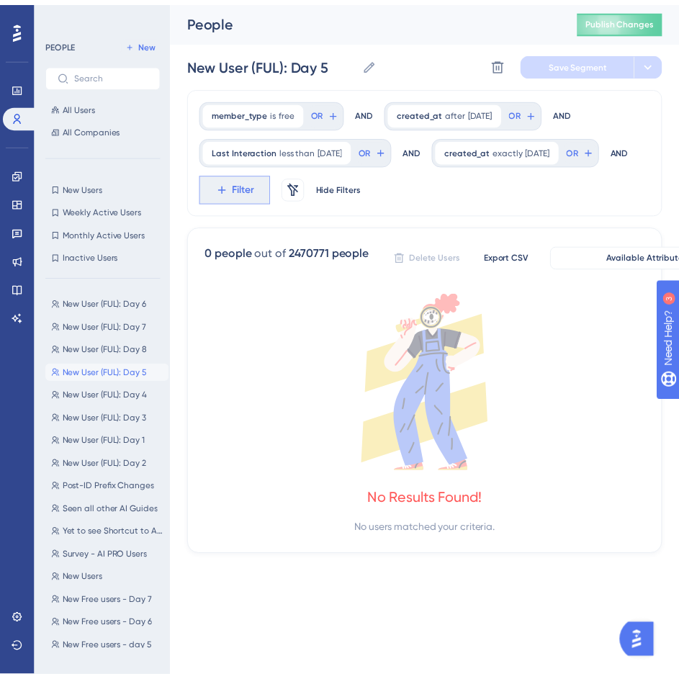
scroll to position [104, 0]
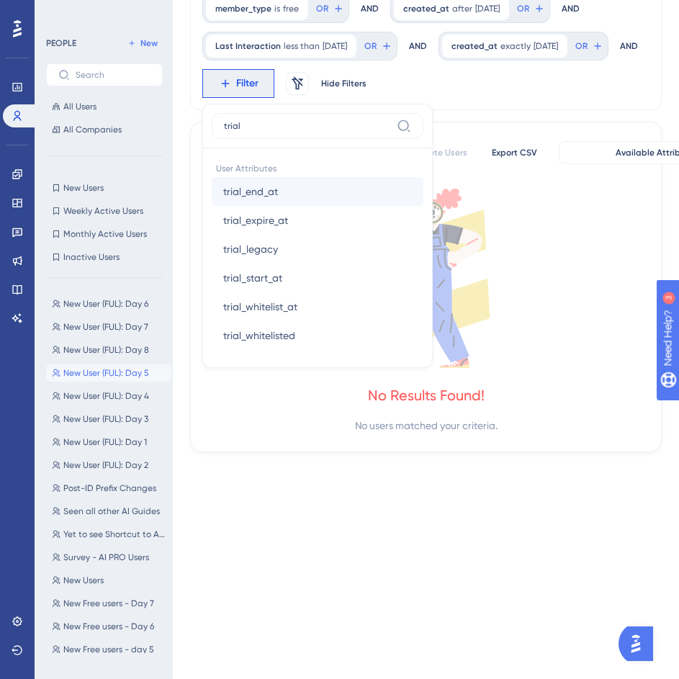
type input "trial"
click at [423, 188] on button "trial_end_at trial_end_at" at bounding box center [318, 191] width 212 height 29
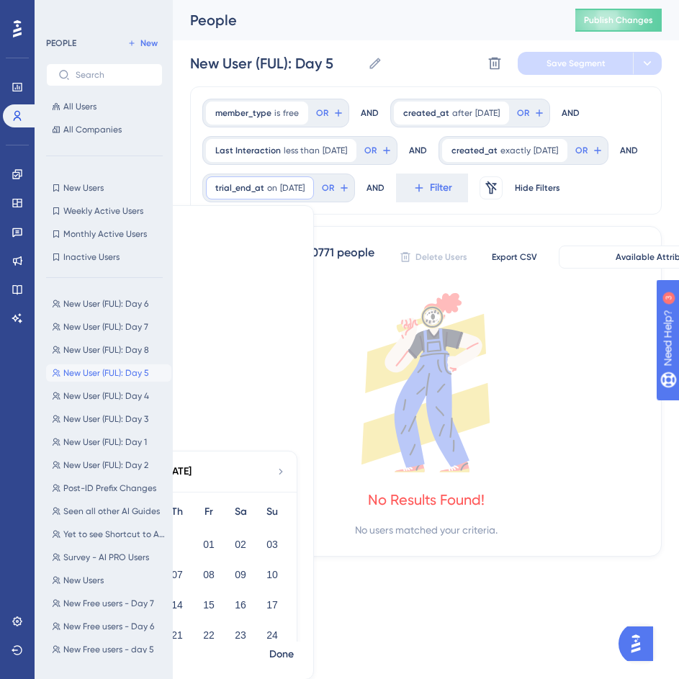
click at [130, 320] on label "is not known" at bounding box center [102, 320] width 56 height 17
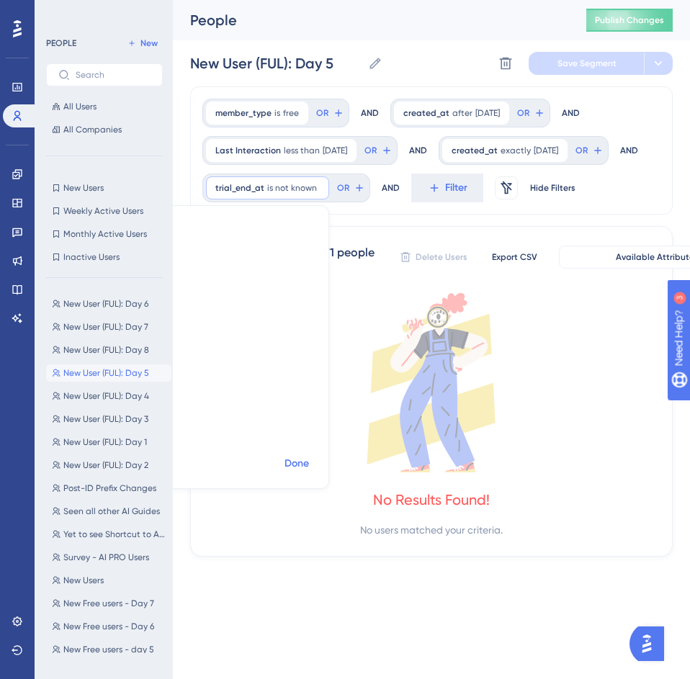
click at [309, 460] on span "Done" at bounding box center [296, 463] width 24 height 17
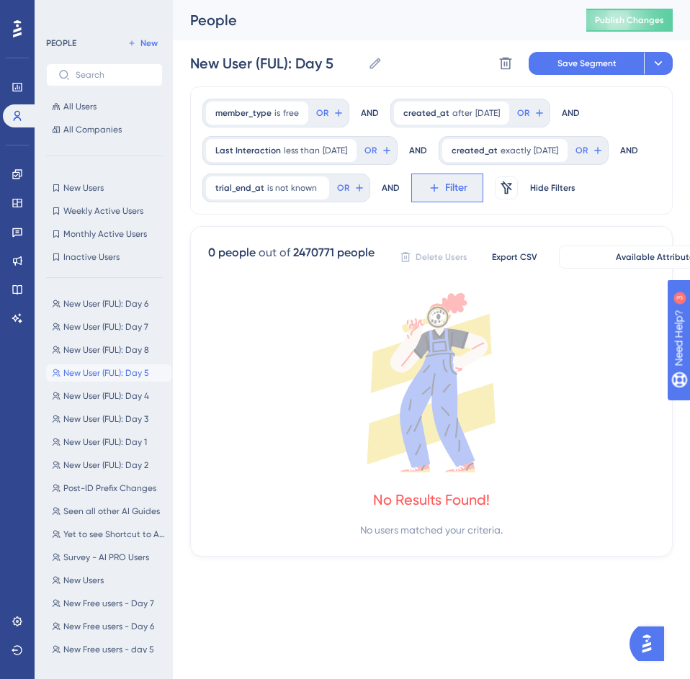
click at [445, 196] on span "Filter" at bounding box center [456, 187] width 22 height 17
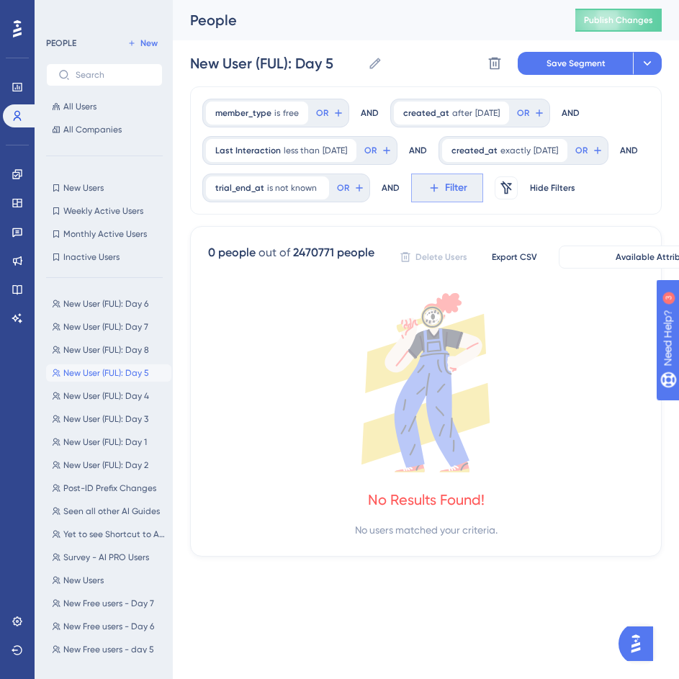
scroll to position [107, 0]
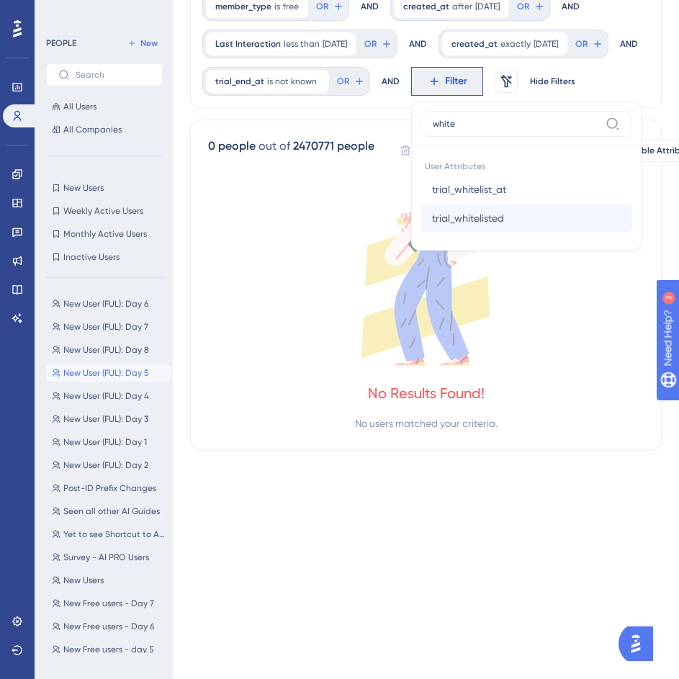
type input "white"
click at [420, 232] on button "trial_whitelisted trial_whitelisted" at bounding box center [526, 218] width 212 height 29
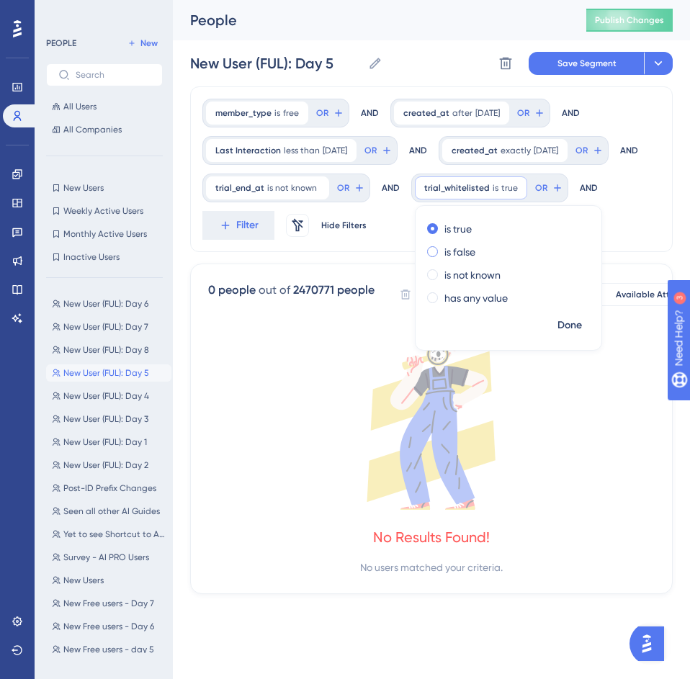
click at [427, 261] on div "is false" at bounding box center [505, 251] width 157 height 17
click at [622, 224] on div "member_type is free free Remove OR AND created_at after 8/26/2025 8/26/2025 Rem…" at bounding box center [431, 169] width 482 height 166
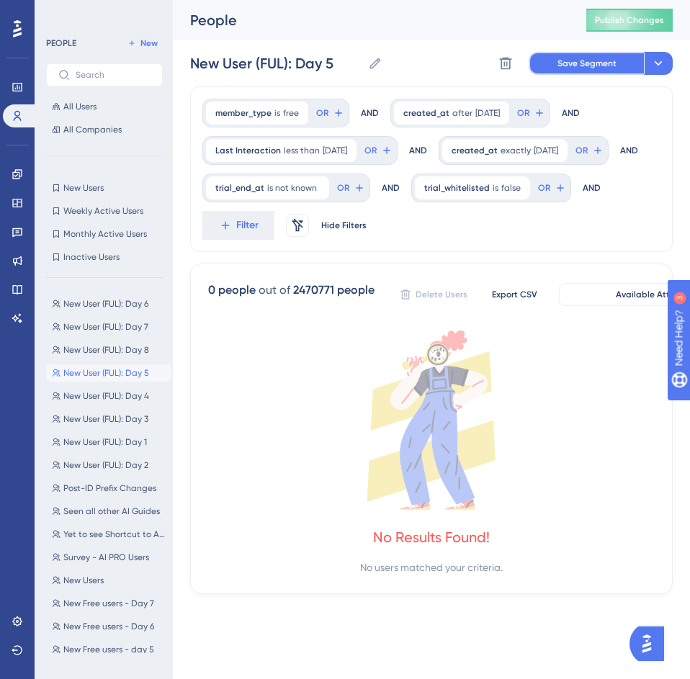
click at [600, 60] on span "Save Segment" at bounding box center [586, 64] width 59 height 12
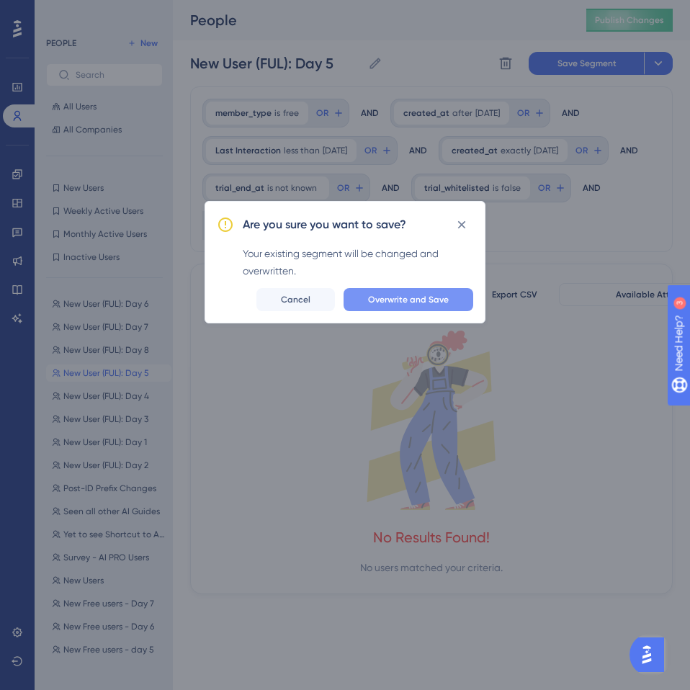
click at [399, 301] on span "Overwrite and Save" at bounding box center [408, 300] width 81 height 12
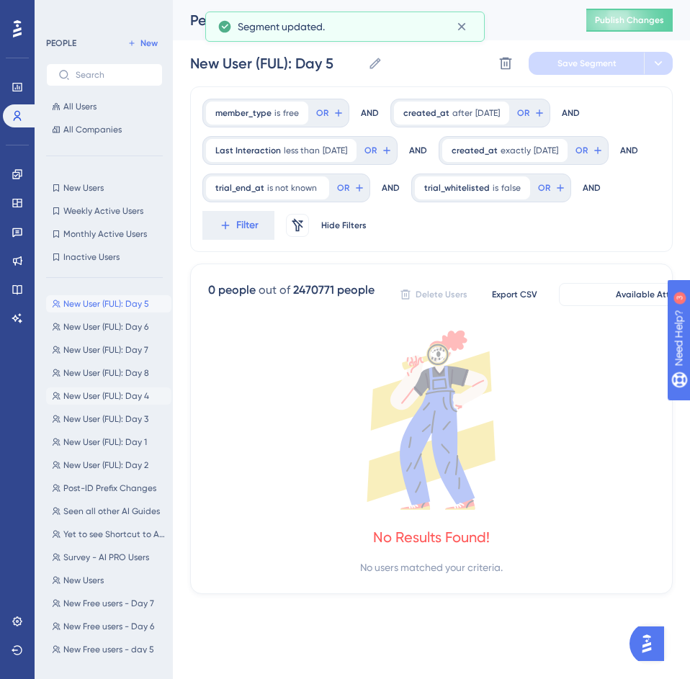
click at [108, 392] on span "New User (FUL): Day 4" at bounding box center [106, 396] width 86 height 12
type input "New User (FUL): Day 4"
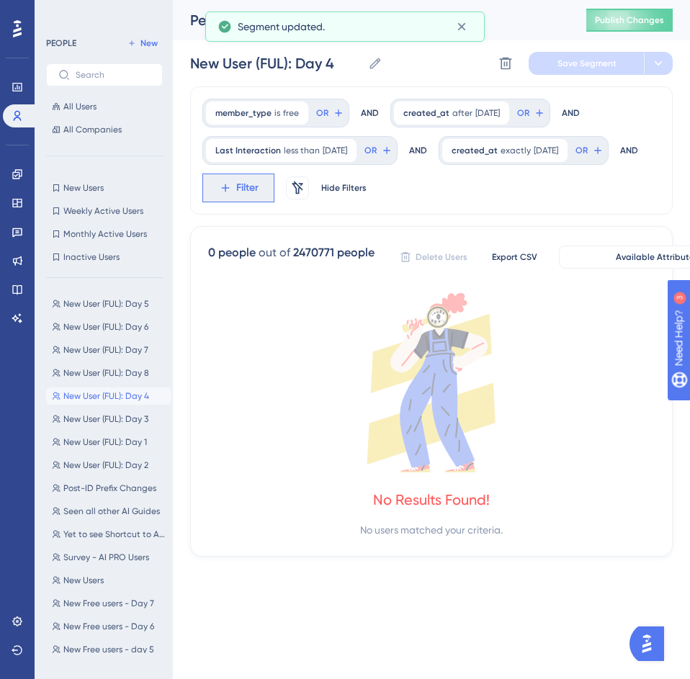
click at [232, 191] on icon at bounding box center [225, 187] width 13 height 13
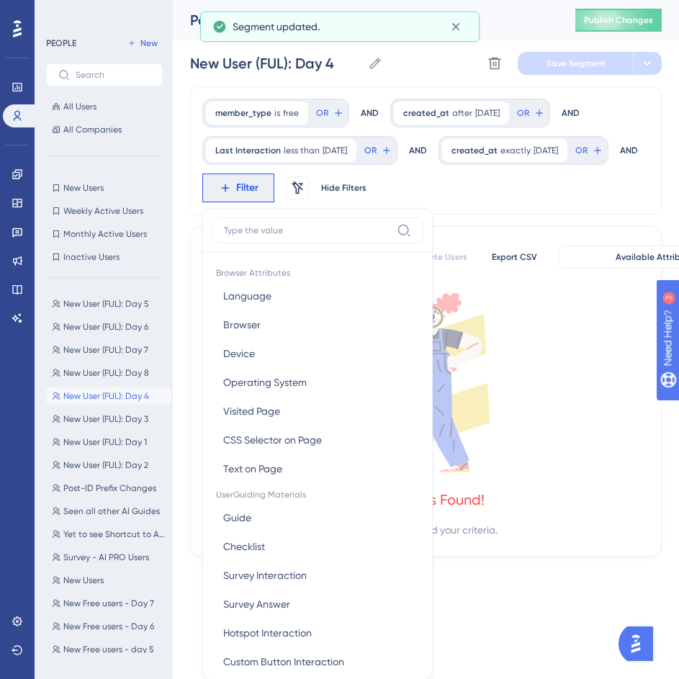
scroll to position [104, 0]
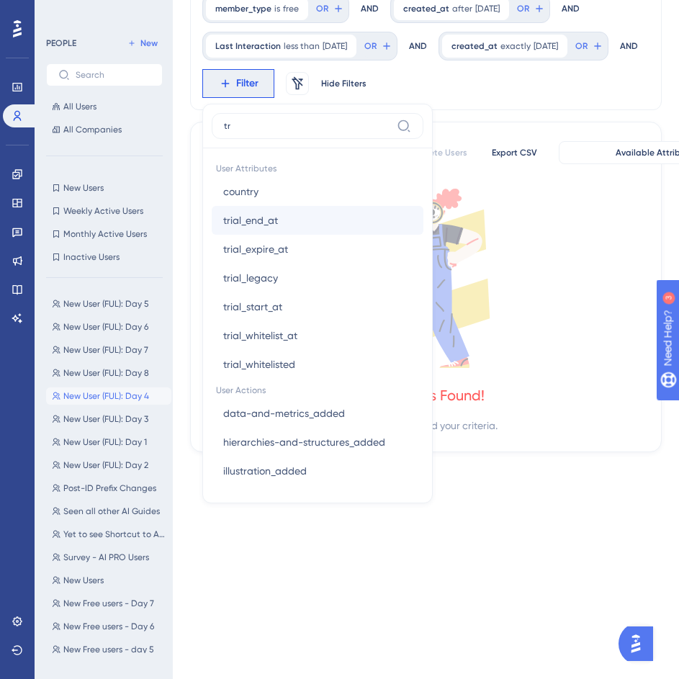
type input "tr"
click at [423, 225] on button "trial_end_at trial_end_at" at bounding box center [318, 220] width 212 height 29
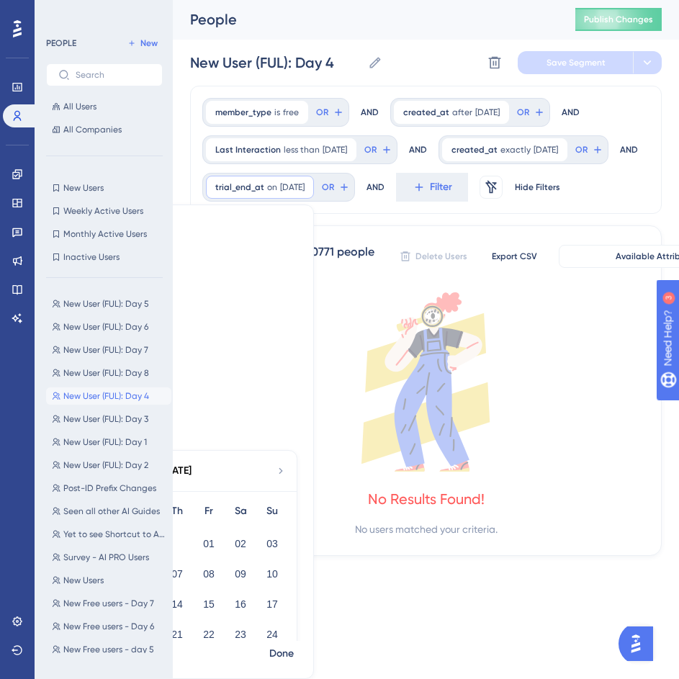
scroll to position [0, 0]
click at [130, 326] on label "is not known" at bounding box center [102, 320] width 56 height 17
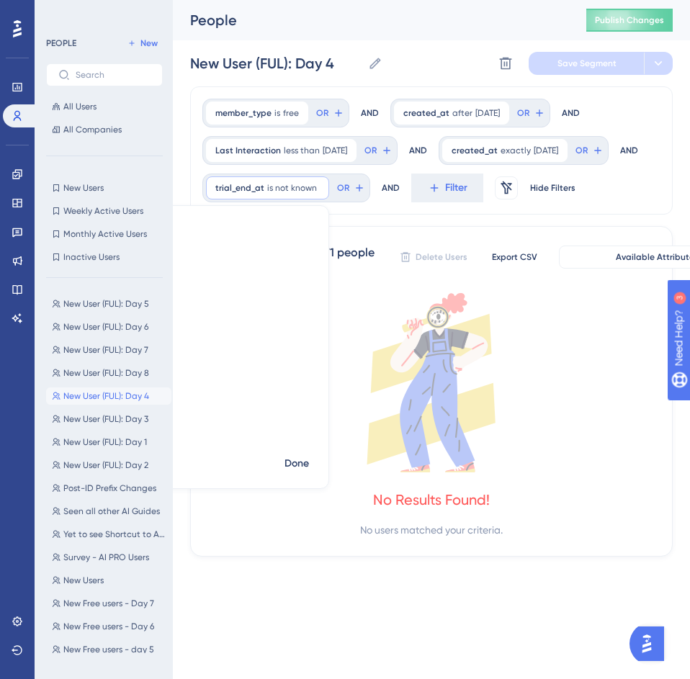
click at [595, 214] on div "member_type is free free Remove OR AND created_at after 8/26/2025 8/26/2025 Rem…" at bounding box center [431, 150] width 482 height 128
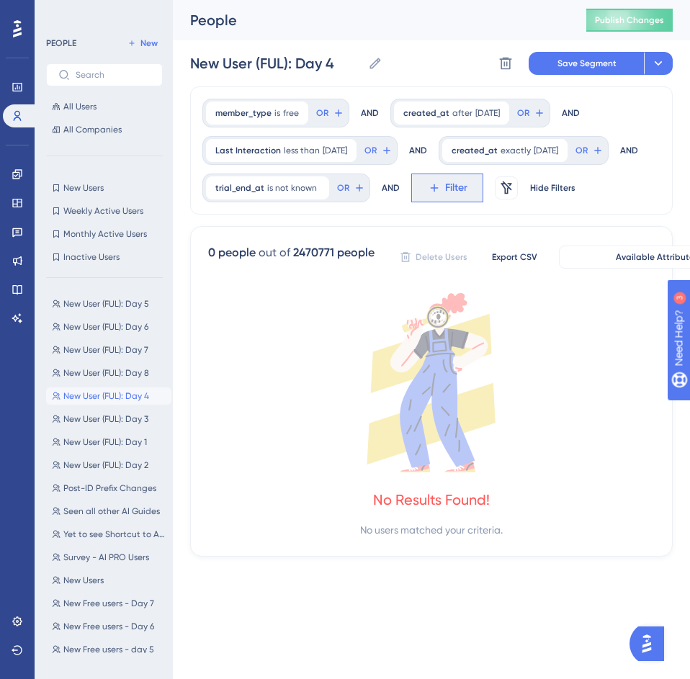
click at [445, 196] on span "Filter" at bounding box center [456, 187] width 22 height 17
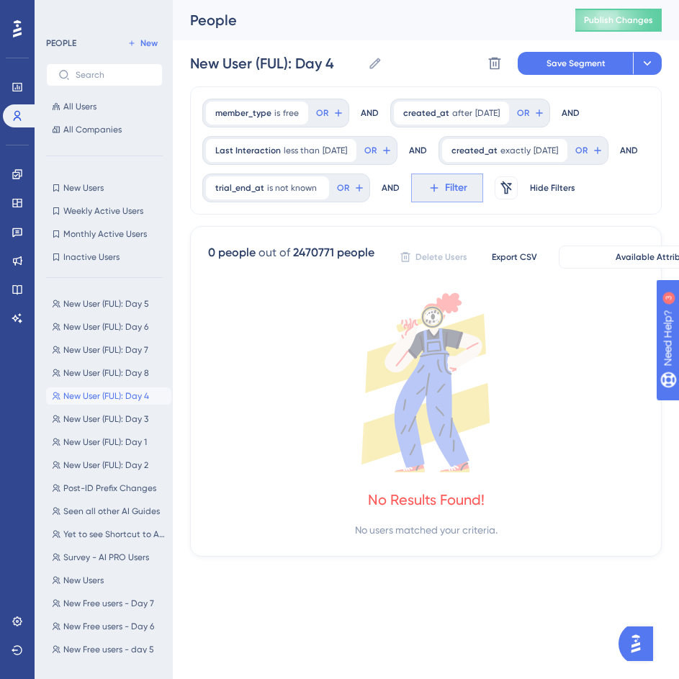
scroll to position [123, 0]
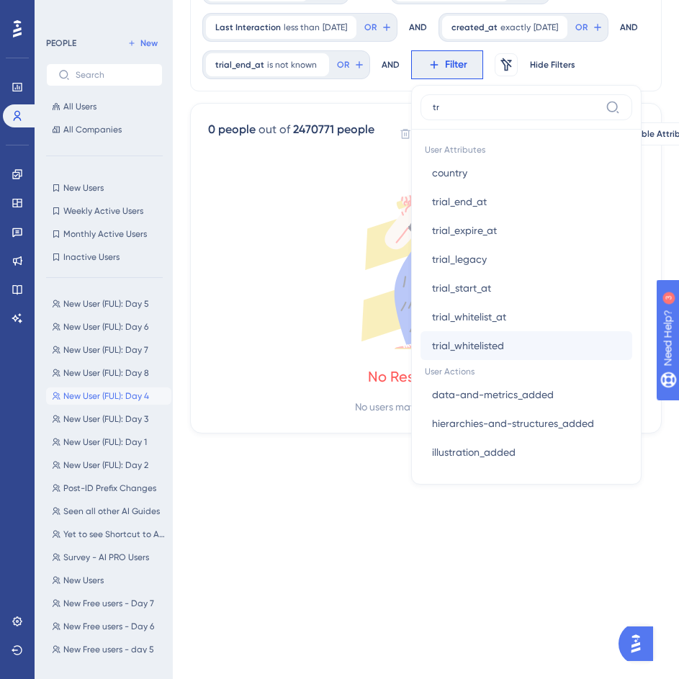
type input "tr"
click at [420, 360] on button "trial_whitelisted trial_whitelisted" at bounding box center [526, 345] width 212 height 29
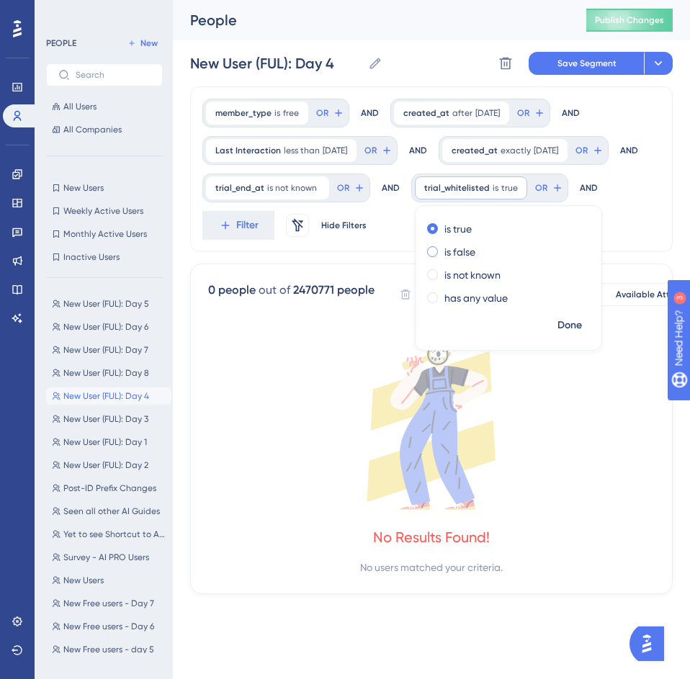
click at [444, 261] on label "is false" at bounding box center [459, 251] width 31 height 17
click at [600, 234] on div "member_type is free free Remove OR AND created_at after 8/26/2025 8/26/2025 Rem…" at bounding box center [431, 169] width 482 height 166
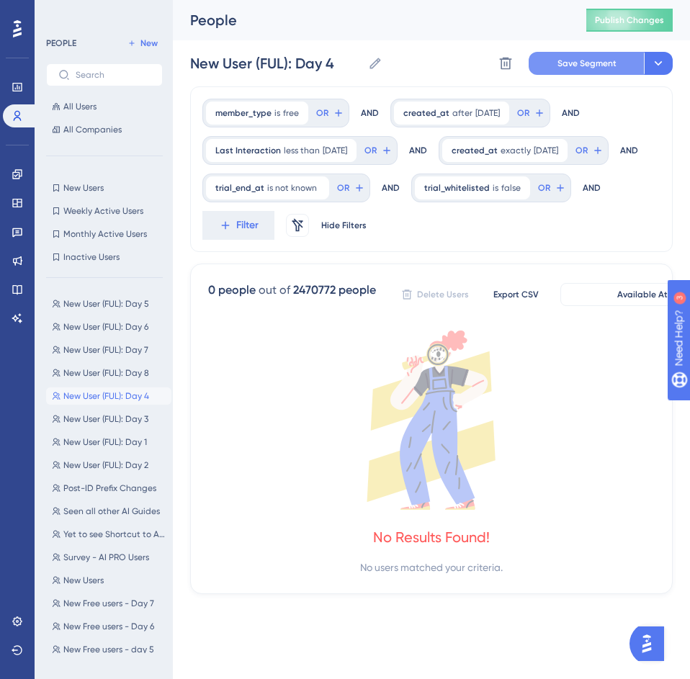
click at [591, 58] on span "Save Segment" at bounding box center [586, 64] width 59 height 12
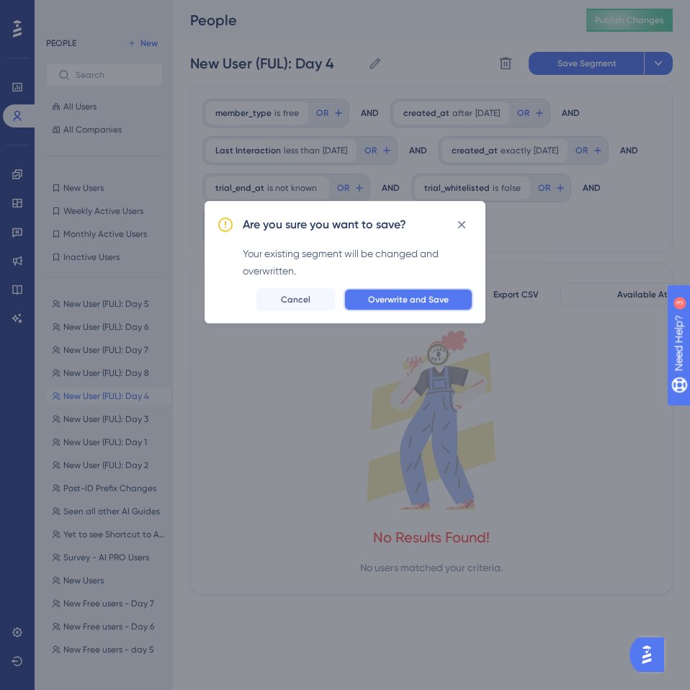
click at [432, 300] on span "Overwrite and Save" at bounding box center [408, 300] width 81 height 12
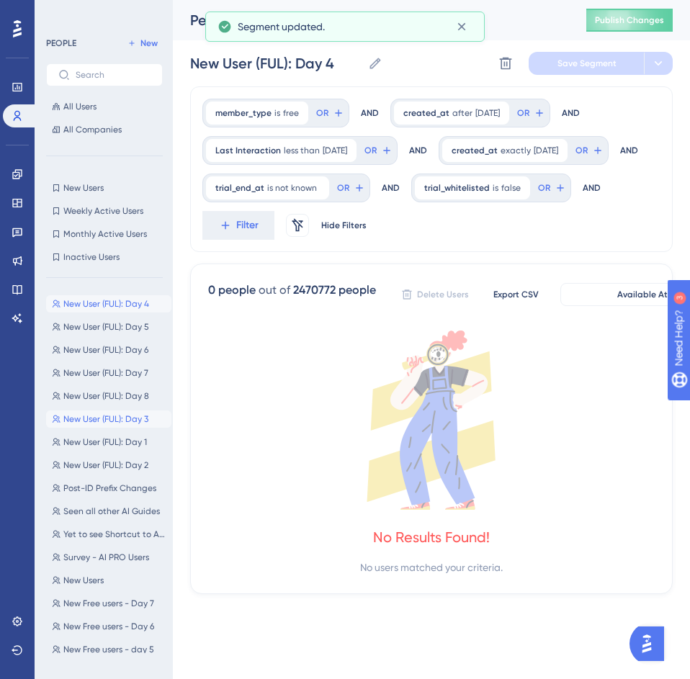
click at [120, 422] on span "New User (FUL): Day 3" at bounding box center [105, 419] width 85 height 12
type input "New User (FUL): Day 3"
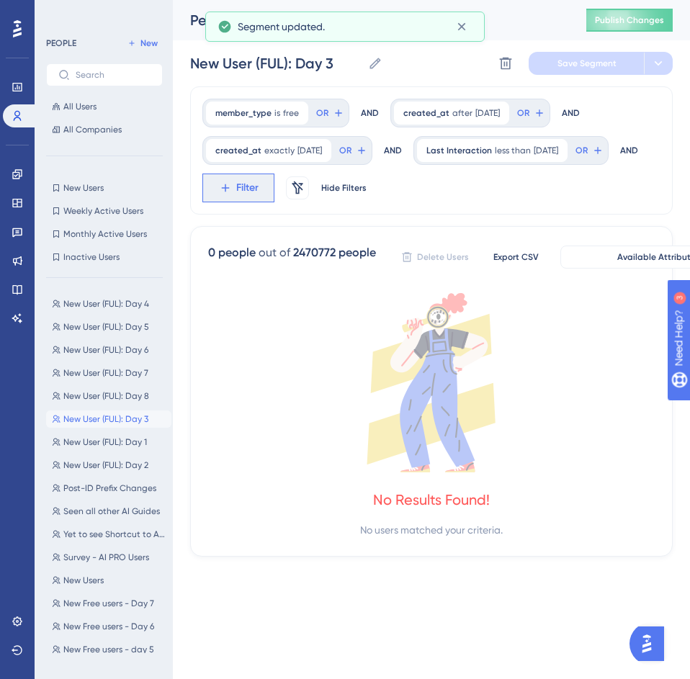
click at [232, 186] on icon at bounding box center [225, 187] width 13 height 13
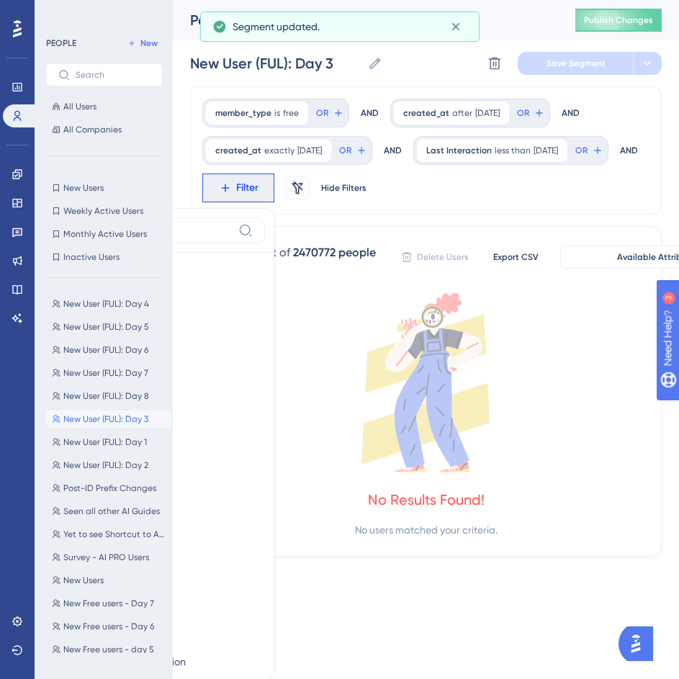
scroll to position [104, 0]
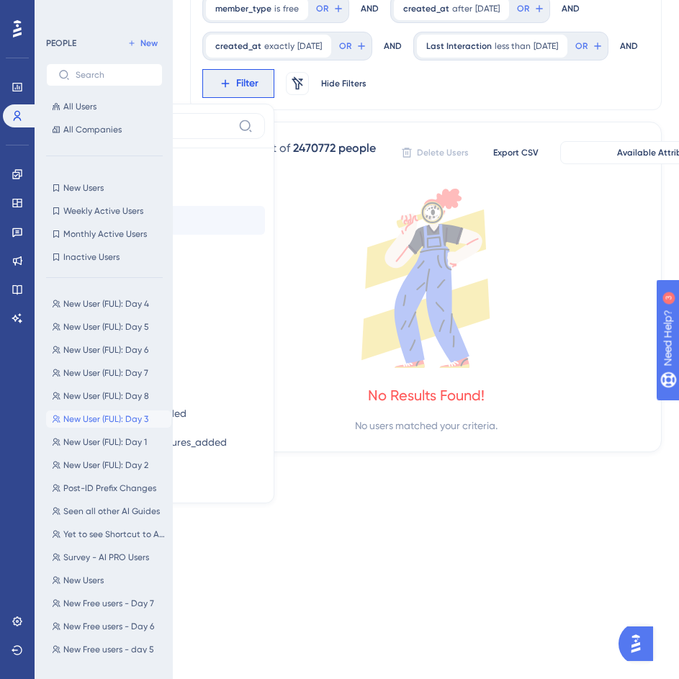
type input "tr"
click at [265, 222] on button "trial_end_at trial_end_at" at bounding box center [159, 220] width 212 height 29
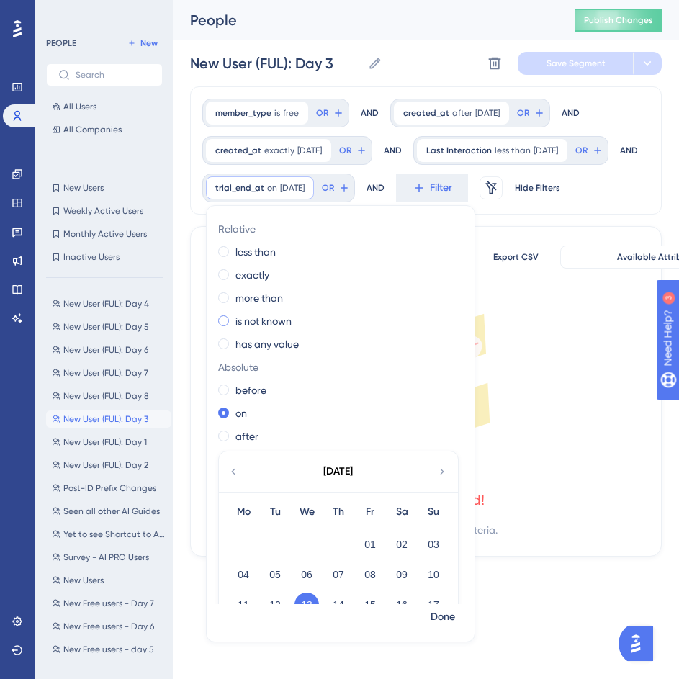
click at [262, 330] on label "is not known" at bounding box center [263, 320] width 56 height 17
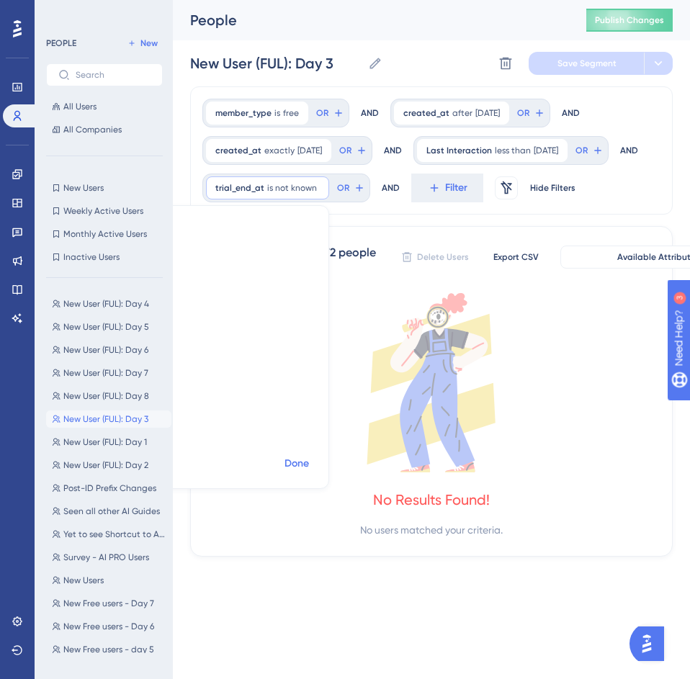
click at [309, 464] on span "Done" at bounding box center [296, 463] width 24 height 17
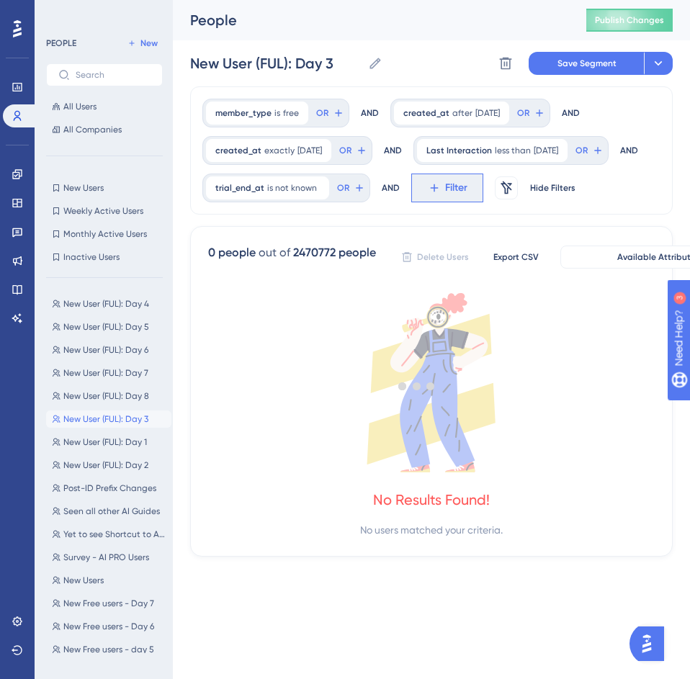
click at [445, 196] on span "Filter" at bounding box center [456, 187] width 22 height 17
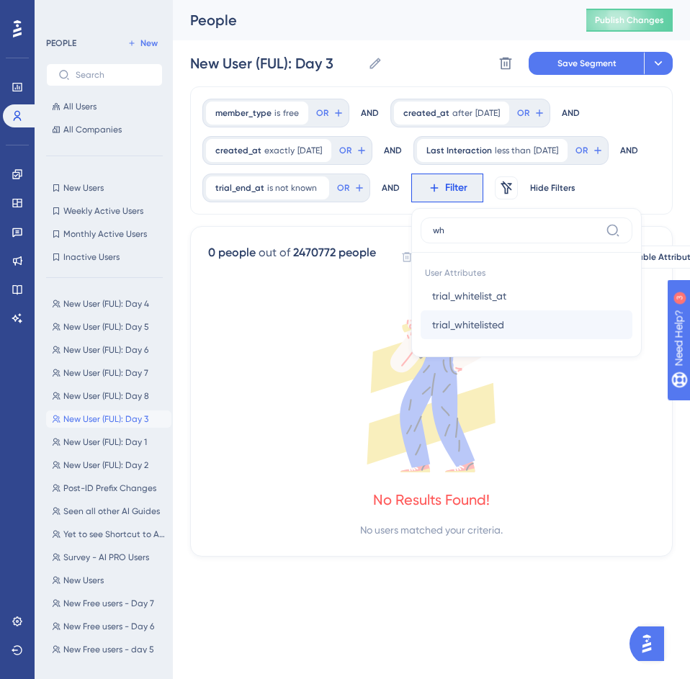
type input "wh"
click at [432, 333] on span "trial_whitelisted" at bounding box center [468, 324] width 72 height 17
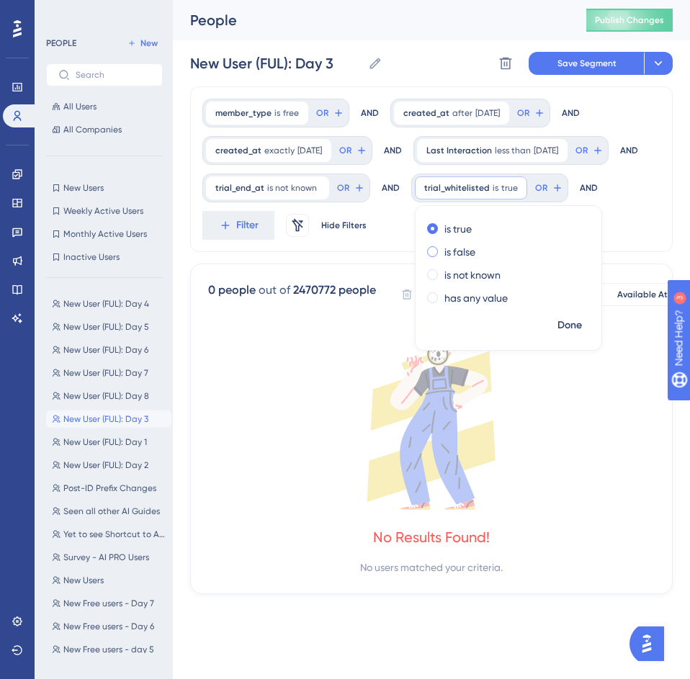
click at [444, 261] on label "is false" at bounding box center [459, 251] width 31 height 17
click at [557, 334] on span "Done" at bounding box center [569, 325] width 24 height 17
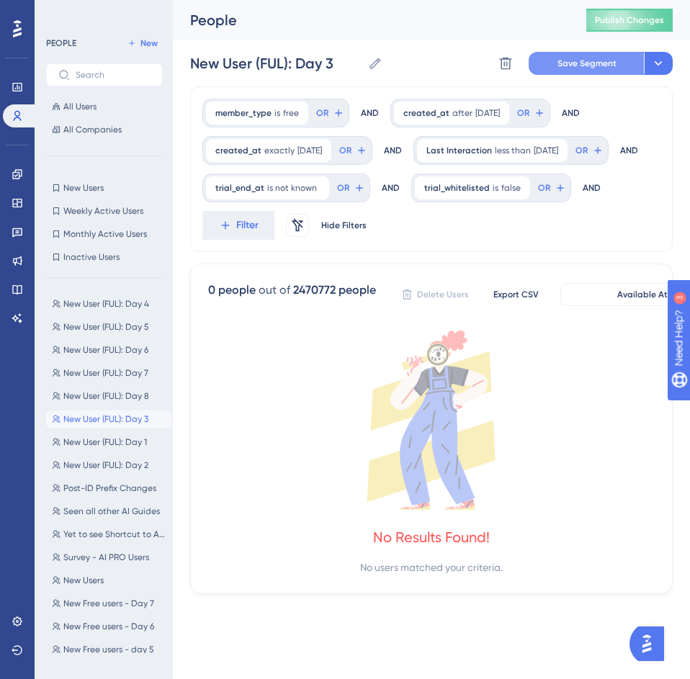
click at [557, 71] on button "Save Segment" at bounding box center [585, 63] width 115 height 23
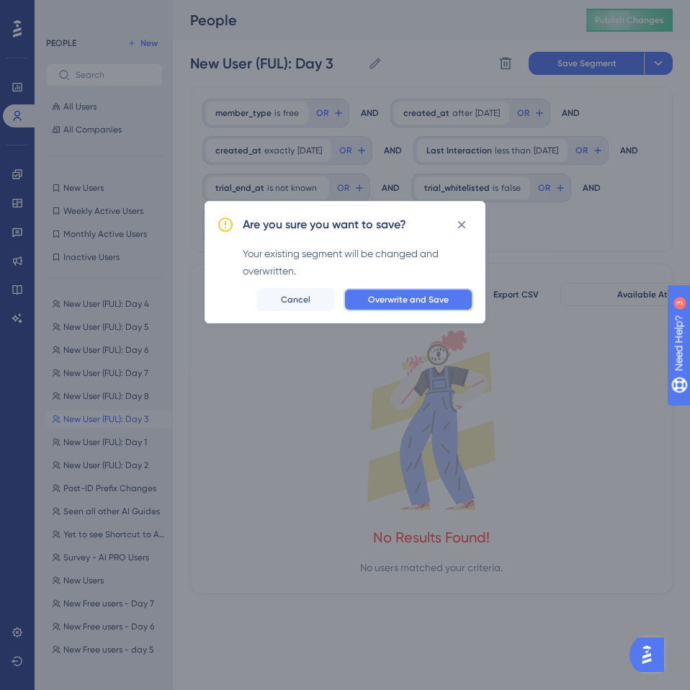
click at [392, 299] on span "Overwrite and Save" at bounding box center [408, 300] width 81 height 12
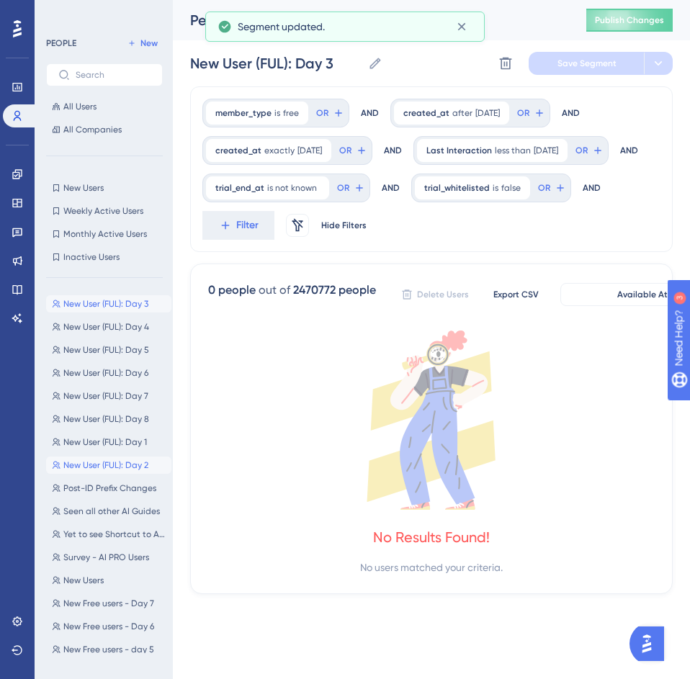
click at [124, 461] on span "New User (FUL): Day 2" at bounding box center [105, 465] width 85 height 12
type input "New User (FUL): Day 2"
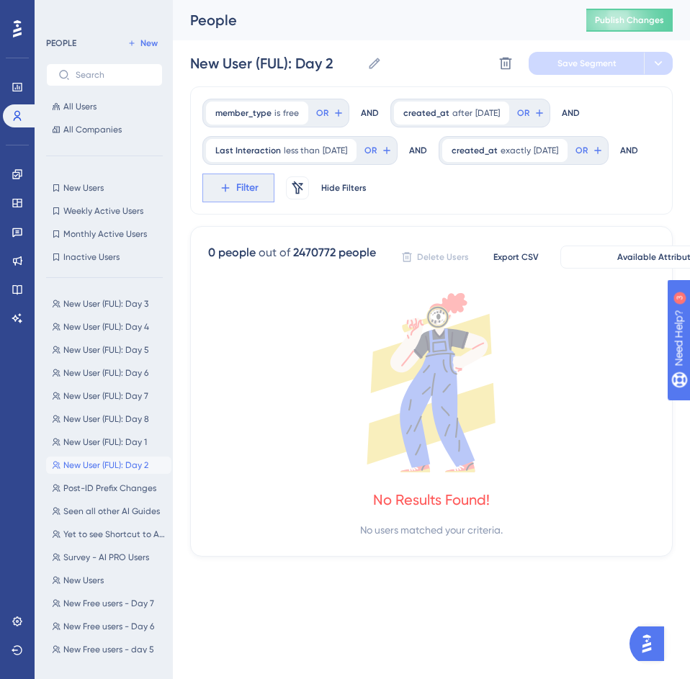
click at [258, 186] on span "Filter" at bounding box center [247, 187] width 22 height 17
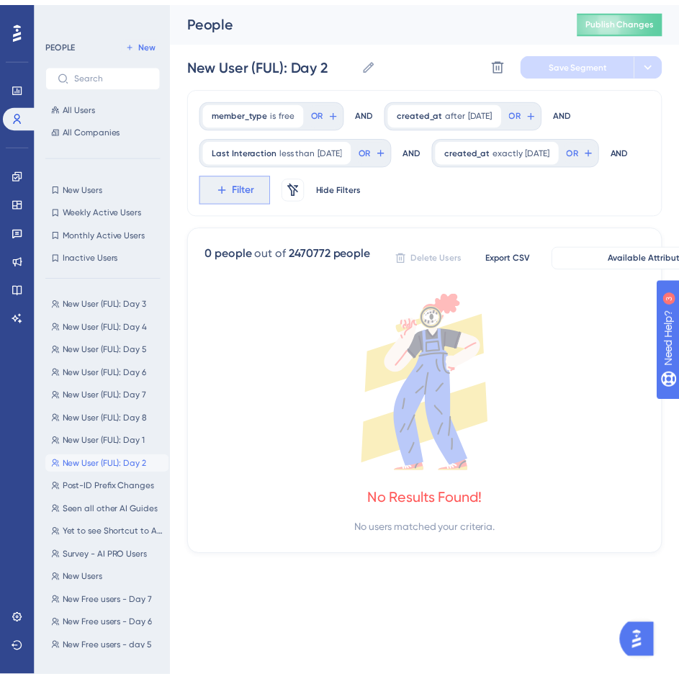
scroll to position [104, 0]
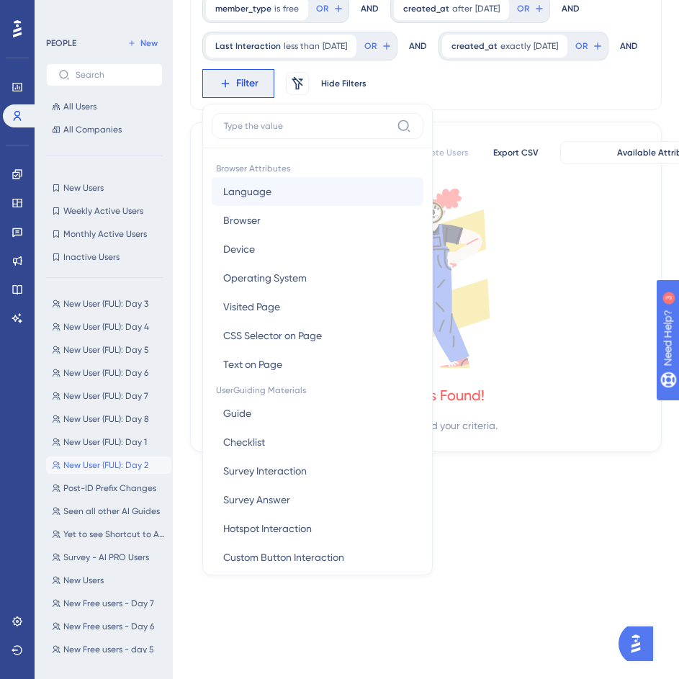
type input "r"
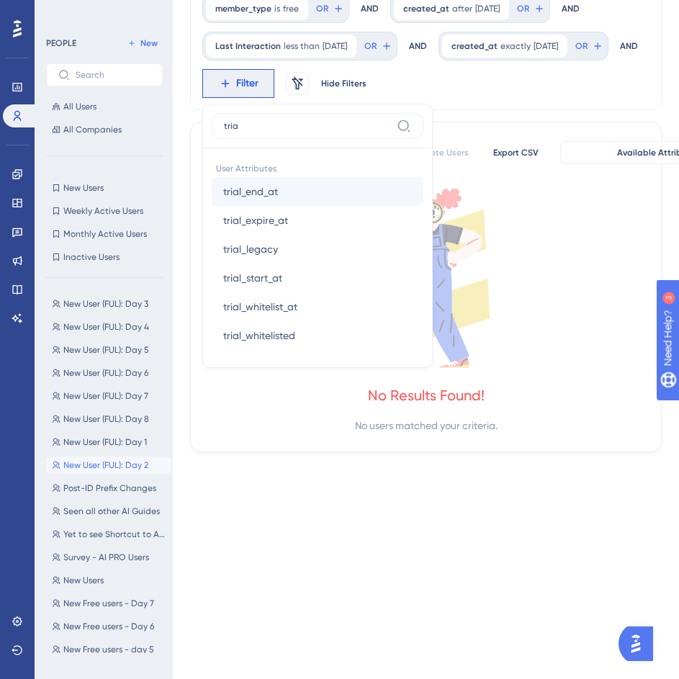
type input "tria"
click at [278, 184] on span "trial_end_at" at bounding box center [250, 191] width 55 height 17
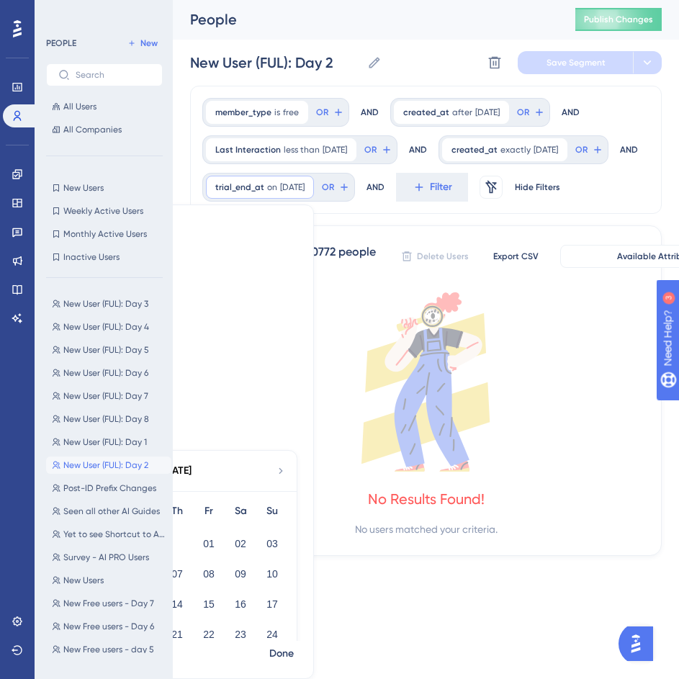
scroll to position [0, 0]
drag, startPoint x: 348, startPoint y: 320, endPoint x: 330, endPoint y: 338, distance: 26.0
click at [313, 338] on div "Relative less than exactly more than is not known has any value Absolute before…" at bounding box center [179, 429] width 268 height 424
click at [130, 316] on label "is not known" at bounding box center [102, 320] width 56 height 17
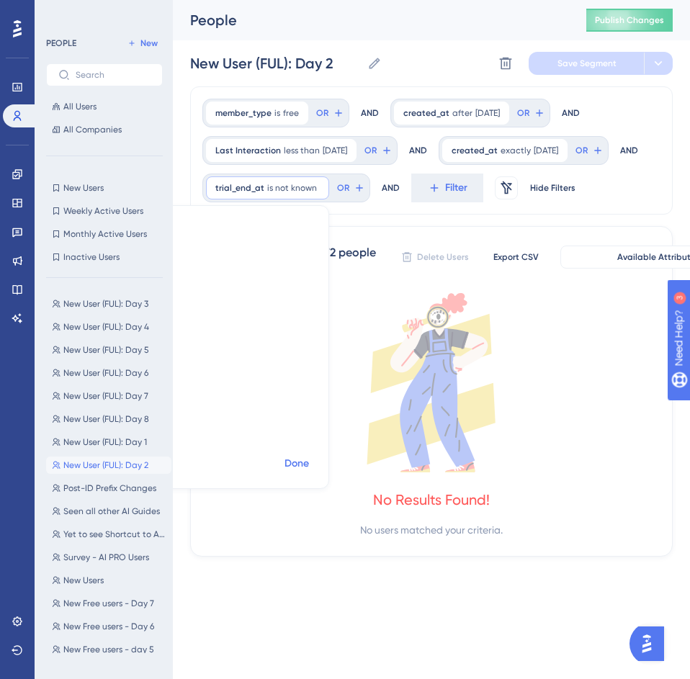
click at [309, 465] on span "Done" at bounding box center [296, 463] width 24 height 17
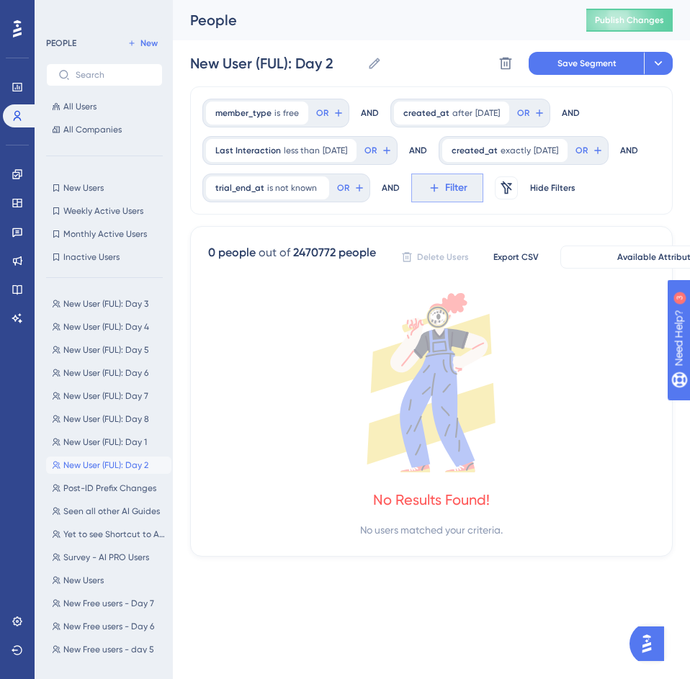
click at [411, 202] on button "Filter" at bounding box center [447, 187] width 72 height 29
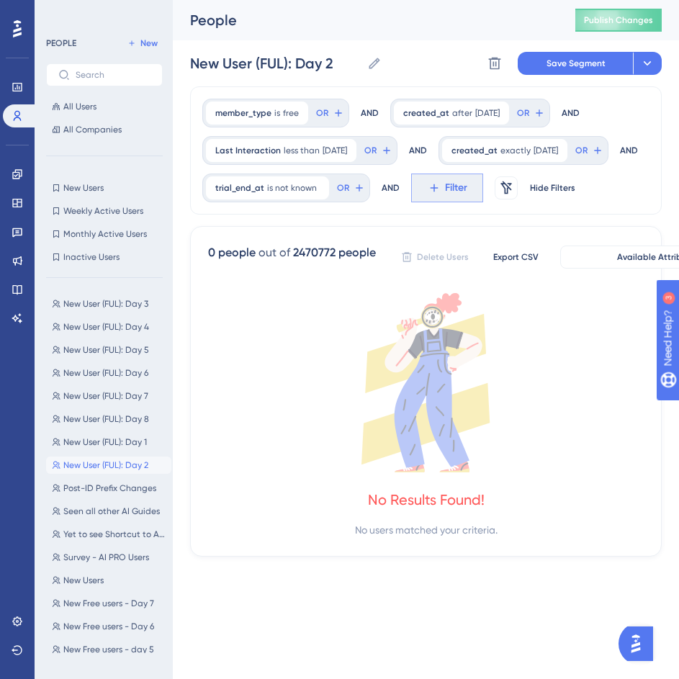
scroll to position [123, 0]
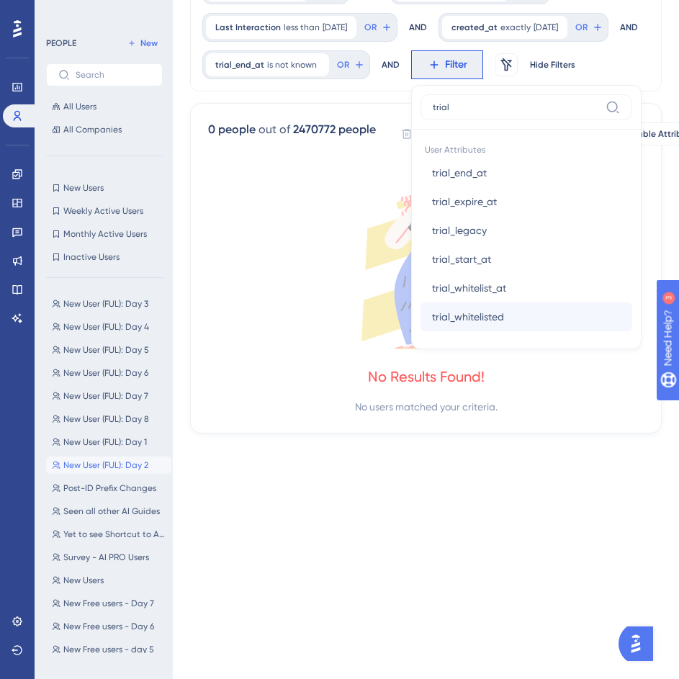
type input "trial"
click at [420, 331] on button "trial_whitelisted trial_whitelisted" at bounding box center [526, 316] width 212 height 29
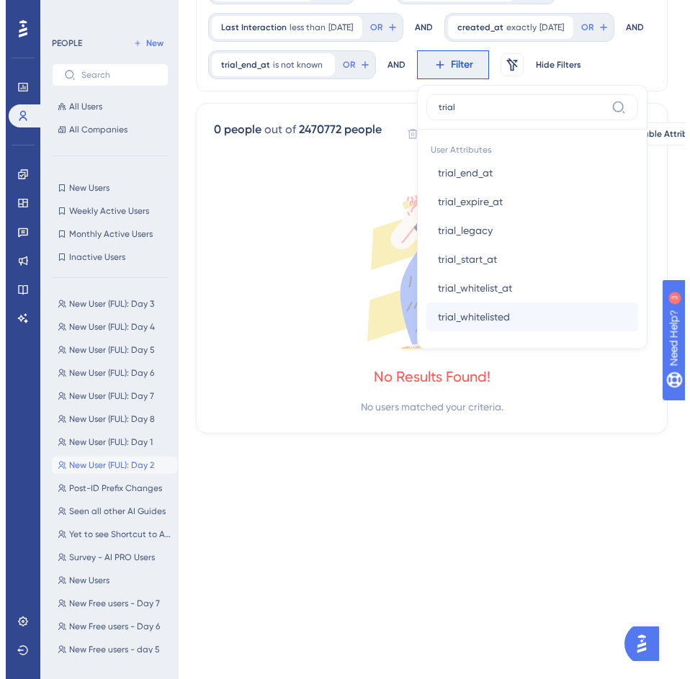
scroll to position [0, 0]
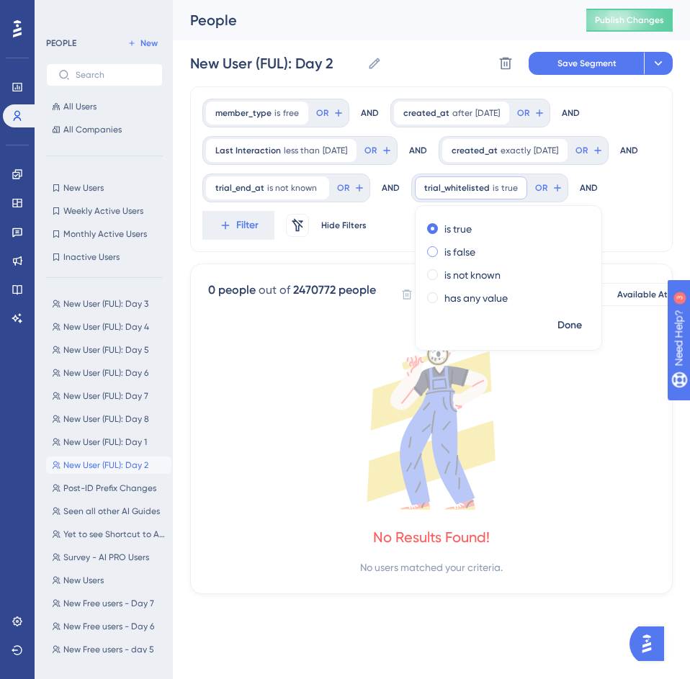
click at [444, 261] on label "is false" at bounding box center [459, 251] width 31 height 17
click at [649, 249] on div "member_type is free free Remove OR AND created_at after 8/26/2025 8/26/2025 Rem…" at bounding box center [431, 169] width 482 height 166
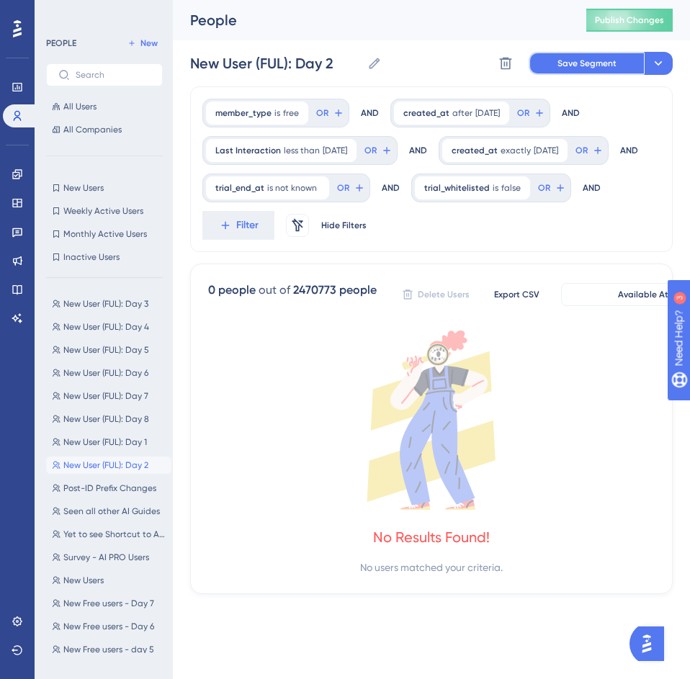
click at [587, 59] on span "Save Segment" at bounding box center [586, 64] width 59 height 12
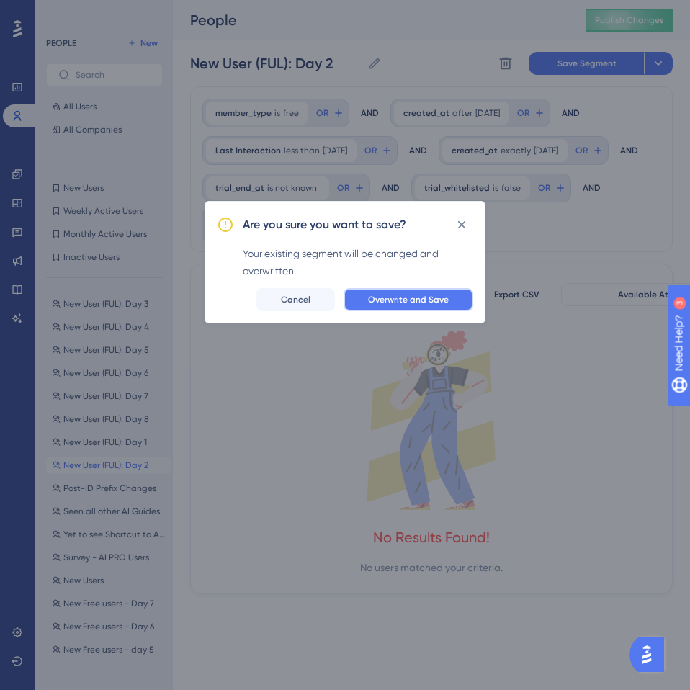
click at [422, 289] on button "Overwrite and Save" at bounding box center [408, 299] width 130 height 23
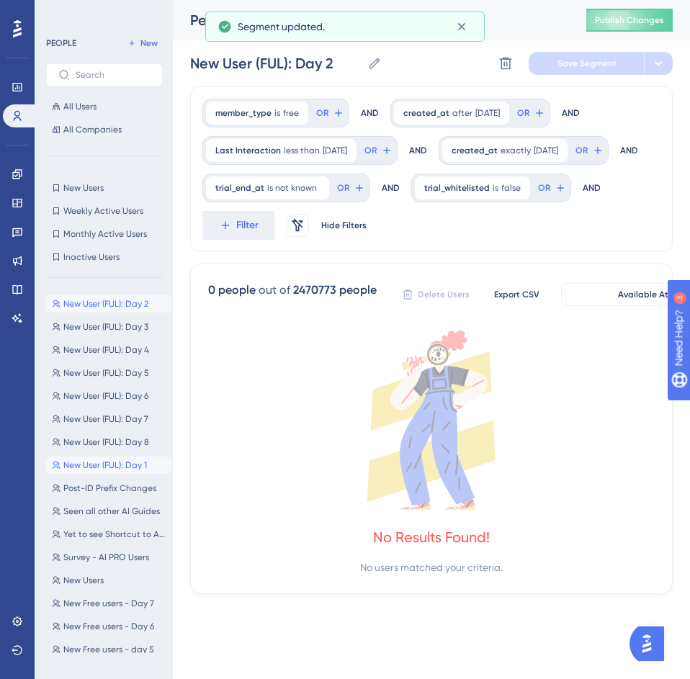
click at [122, 465] on span "New User (FUL): Day 1" at bounding box center [104, 465] width 83 height 12
type input "New User (FUL): Day 1"
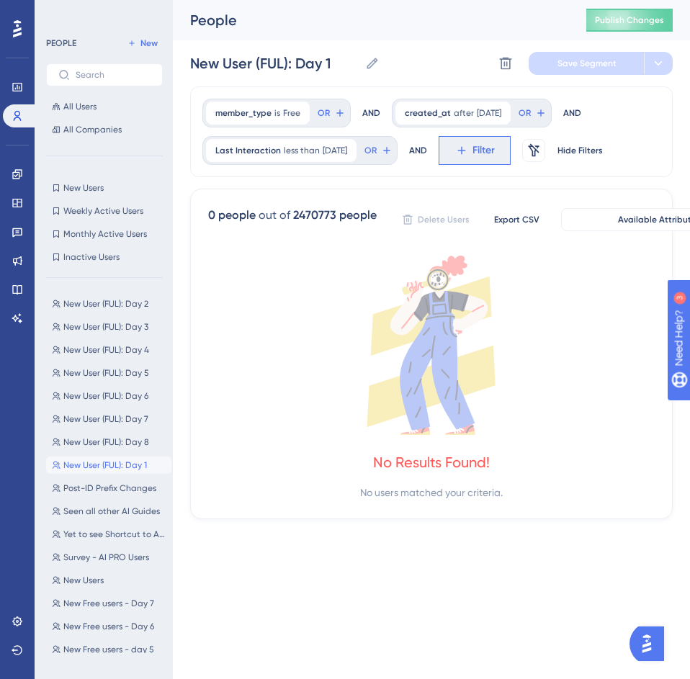
click at [494, 147] on span "Filter" at bounding box center [483, 150] width 22 height 17
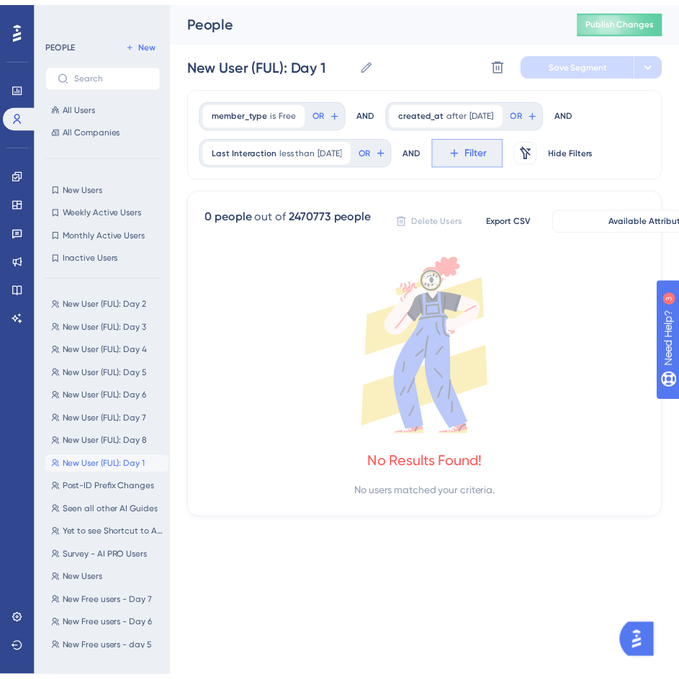
scroll to position [86, 0]
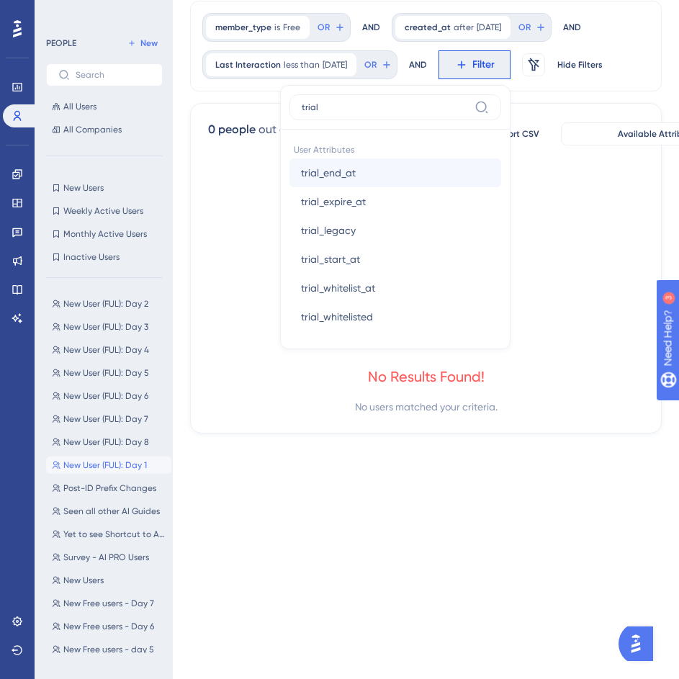
type input "trial"
click at [389, 171] on button "trial_end_at trial_end_at" at bounding box center [395, 172] width 212 height 29
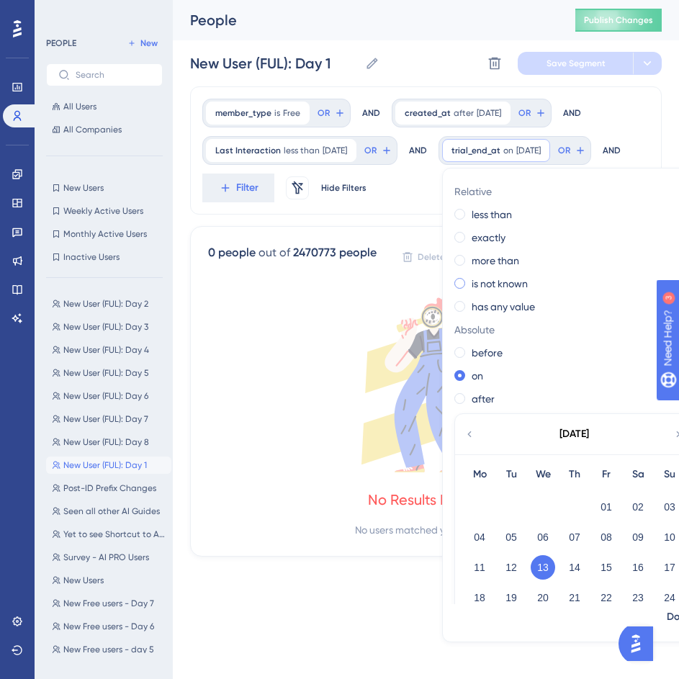
click at [471, 292] on label "is not known" at bounding box center [499, 283] width 56 height 17
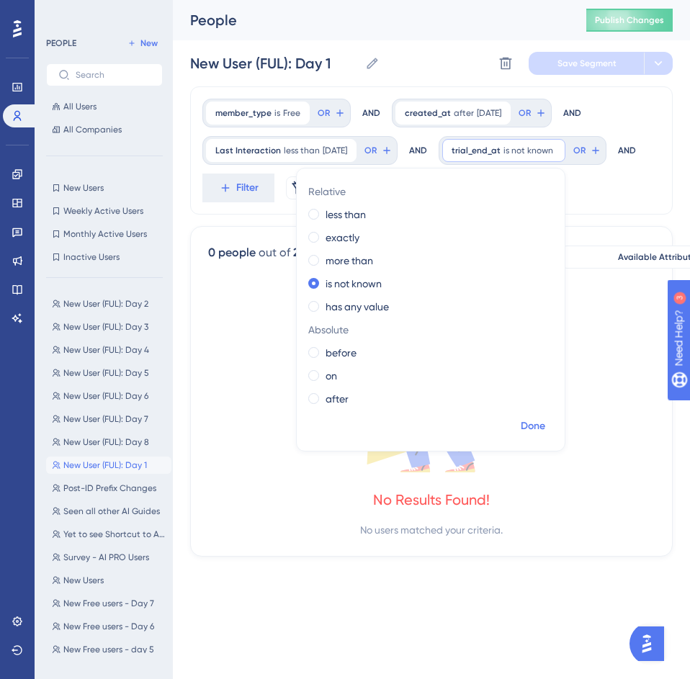
click at [545, 423] on span "Done" at bounding box center [532, 425] width 24 height 17
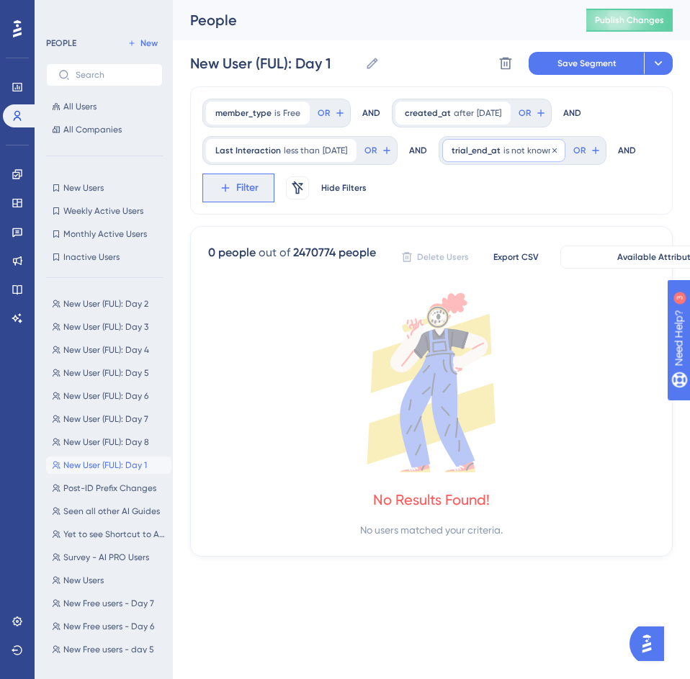
click at [243, 192] on span "Filter" at bounding box center [247, 187] width 22 height 17
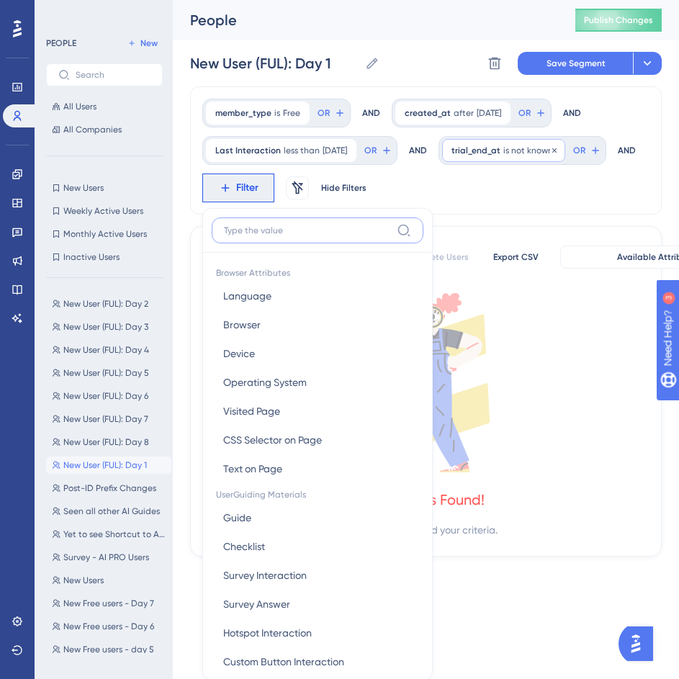
scroll to position [104, 0]
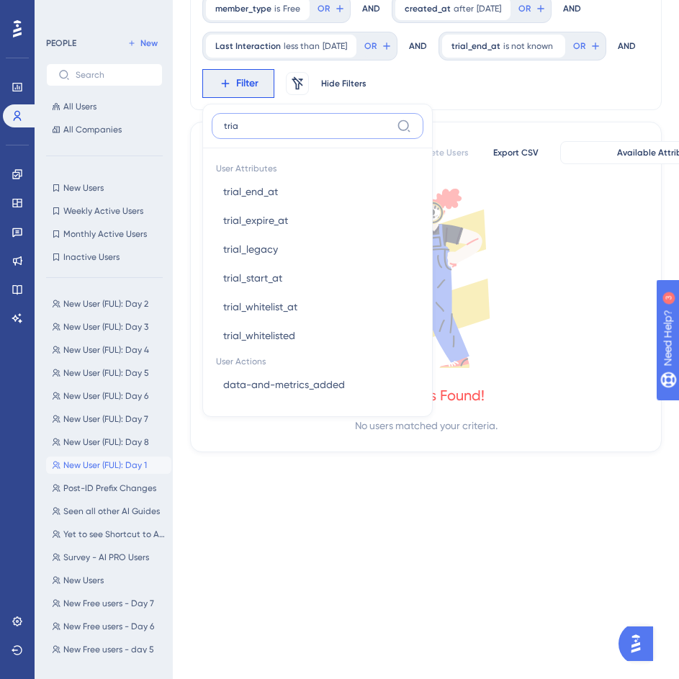
type input "trial"
click at [295, 337] on span "trial_whitelisted" at bounding box center [259, 335] width 72 height 17
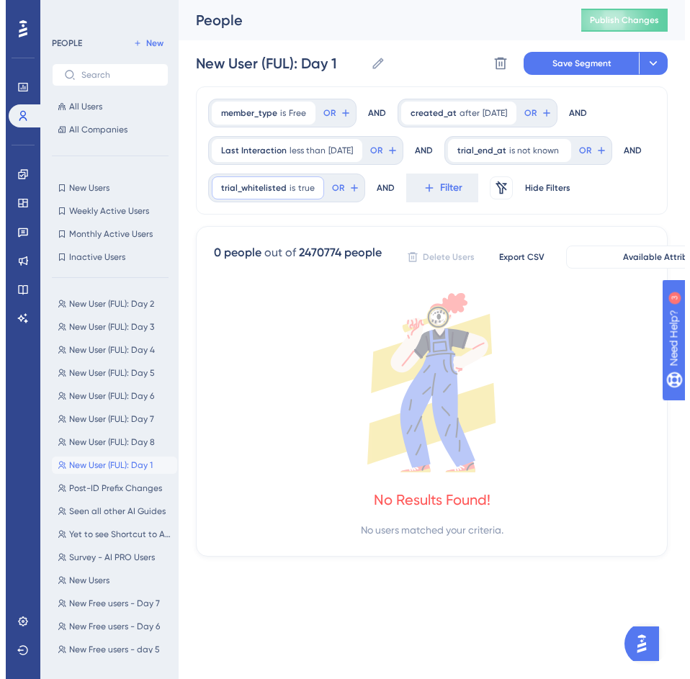
scroll to position [0, 0]
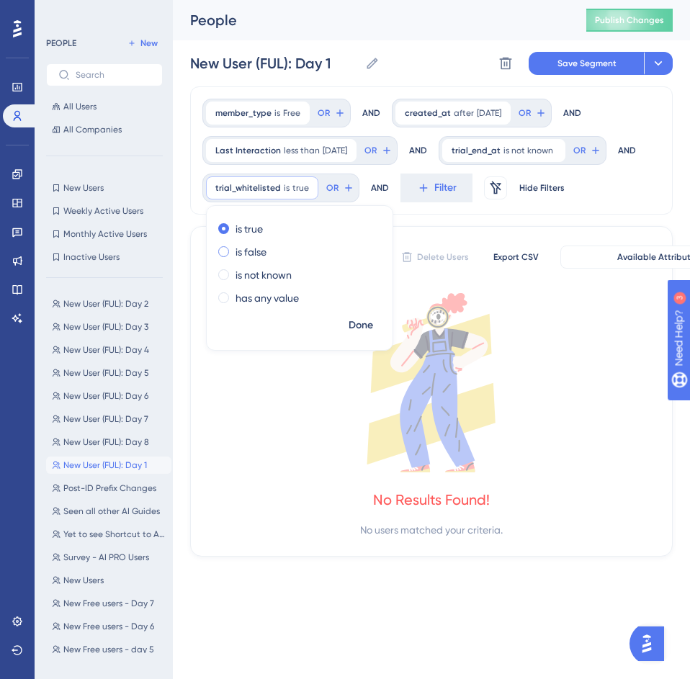
click at [262, 255] on label "is false" at bounding box center [250, 251] width 31 height 17
click at [368, 329] on span "Done" at bounding box center [360, 325] width 24 height 17
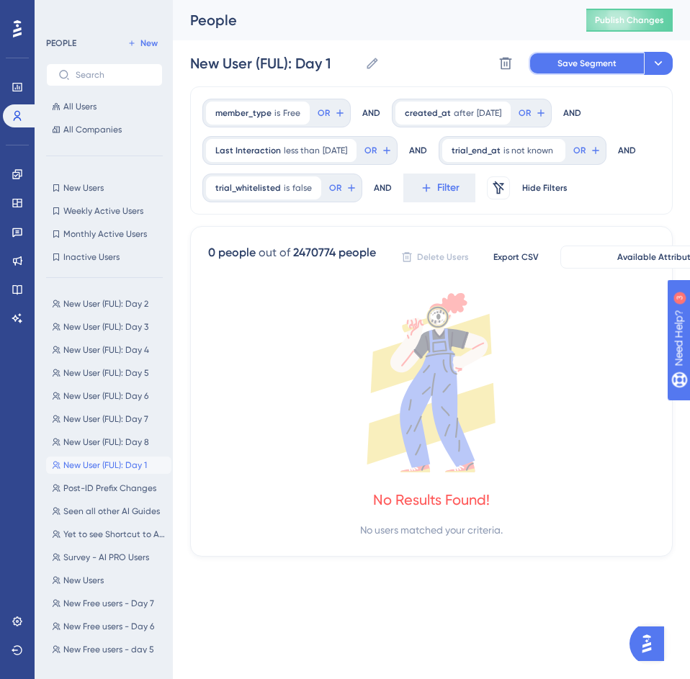
click at [578, 64] on span "Save Segment" at bounding box center [586, 64] width 59 height 12
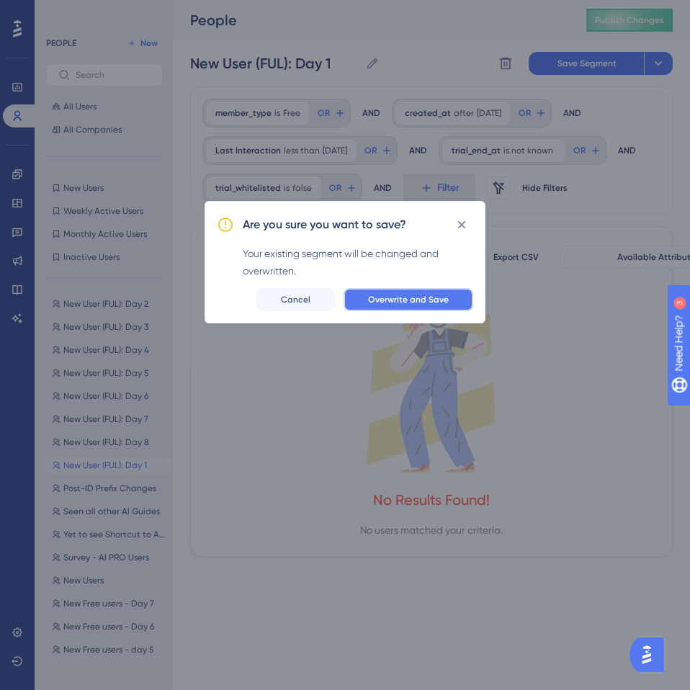
click at [390, 299] on span "Overwrite and Save" at bounding box center [408, 300] width 81 height 12
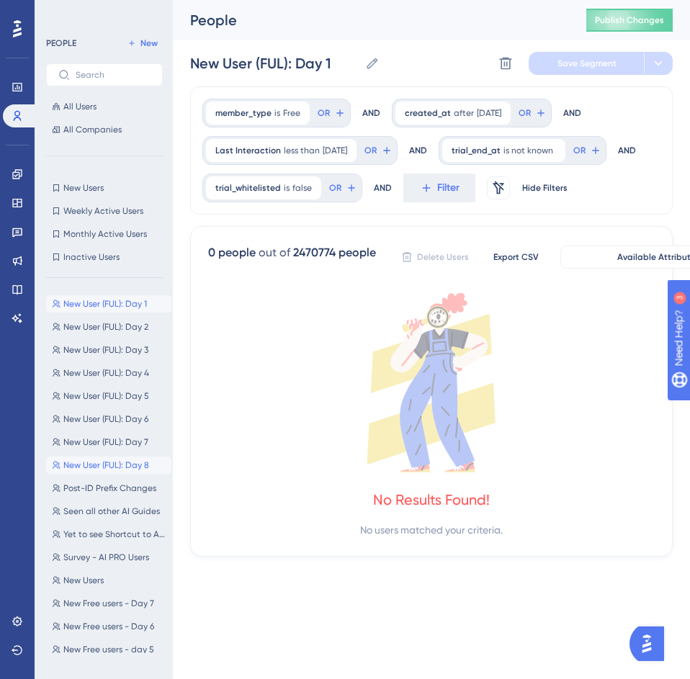
click at [104, 464] on span "New User (FUL): Day 8" at bounding box center [106, 465] width 86 height 12
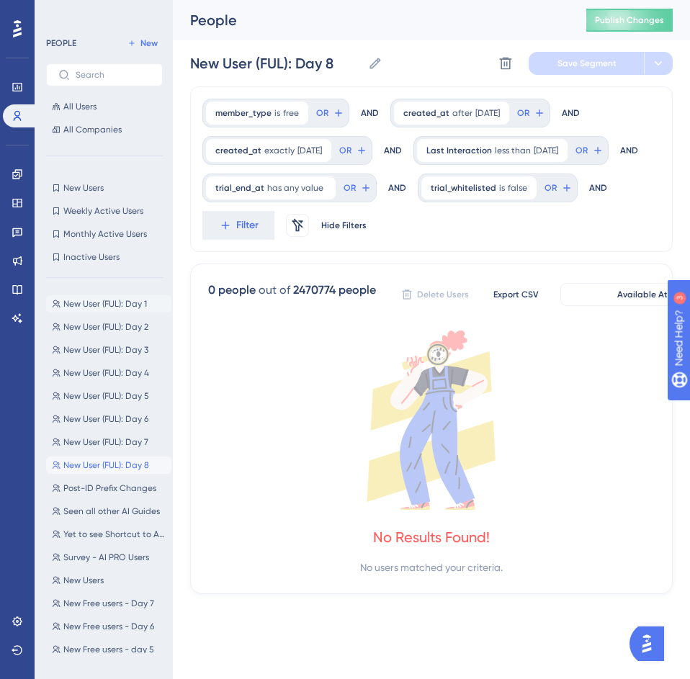
click at [119, 309] on span "New User (FUL): Day 1" at bounding box center [104, 304] width 83 height 12
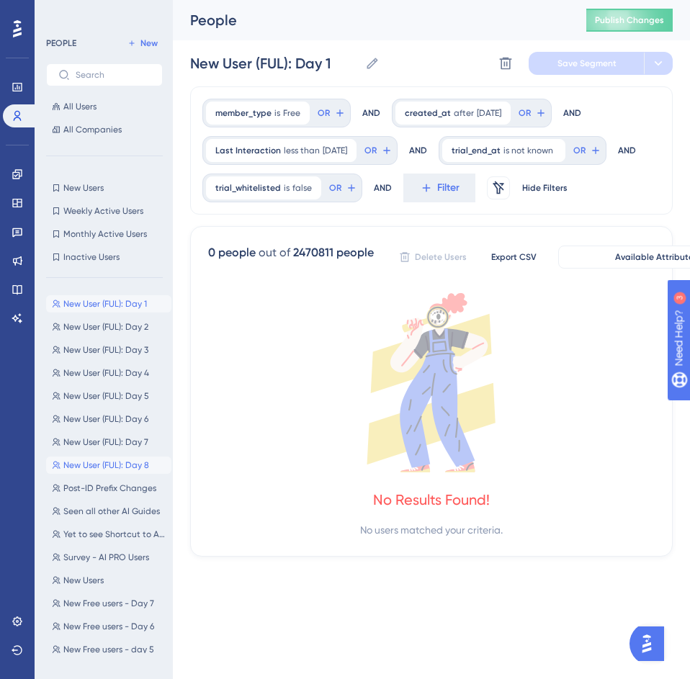
click at [114, 461] on span "New User (FUL): Day 8" at bounding box center [106, 465] width 86 height 12
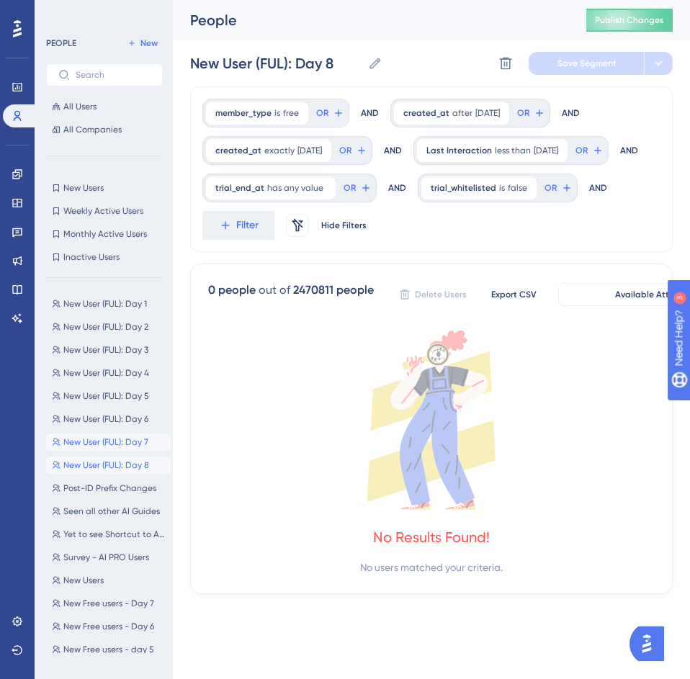
click at [112, 439] on span "New User (FUL): Day 7" at bounding box center [105, 442] width 85 height 12
click at [103, 454] on div "New User (FUL): Day 1 New User (FUL): Day 1 New User (FUL): Day 2 New User (FUL…" at bounding box center [108, 470] width 125 height 363
click at [135, 459] on span "New User (FUL): Day 8" at bounding box center [106, 465] width 86 height 12
type input "New User (FUL): Day 8"
click at [327, 416] on icon at bounding box center [431, 419] width 446 height 179
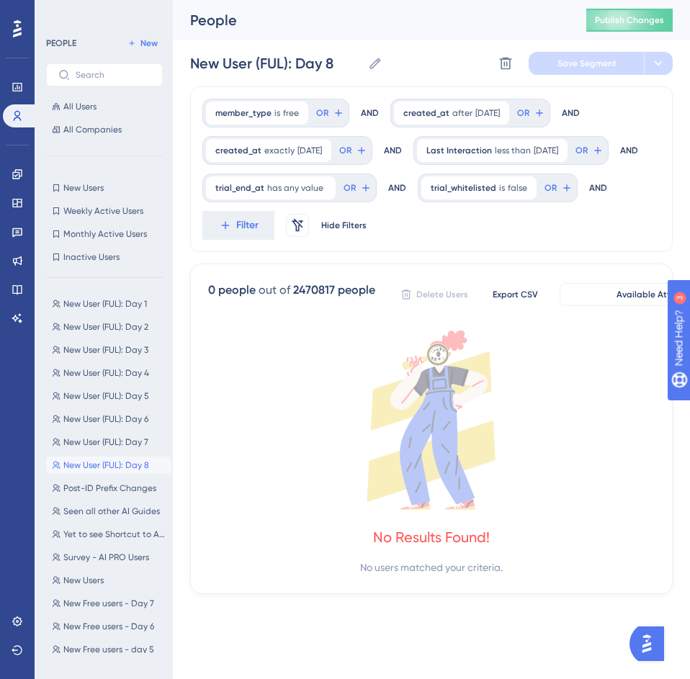
click at [303, 414] on icon at bounding box center [431, 419] width 446 height 179
click at [302, 149] on span "[DATE]" at bounding box center [309, 151] width 24 height 12
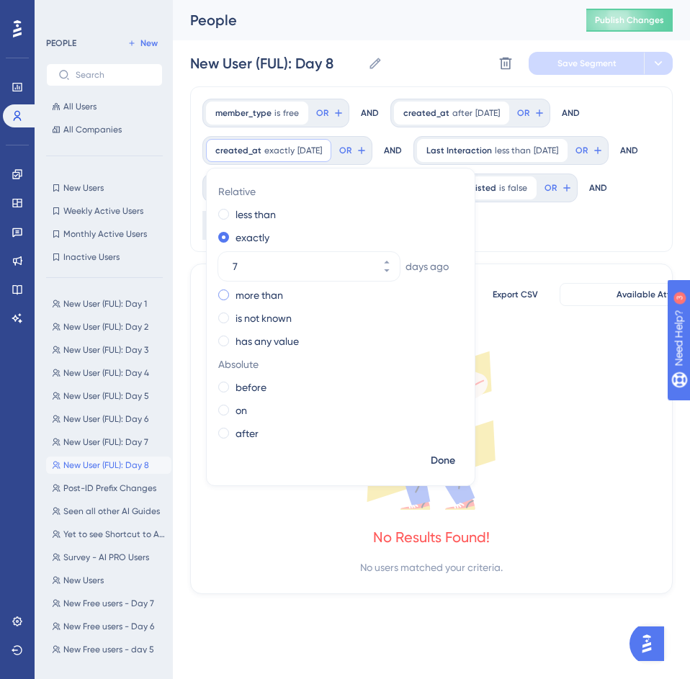
click at [257, 293] on label "more than" at bounding box center [259, 294] width 48 height 17
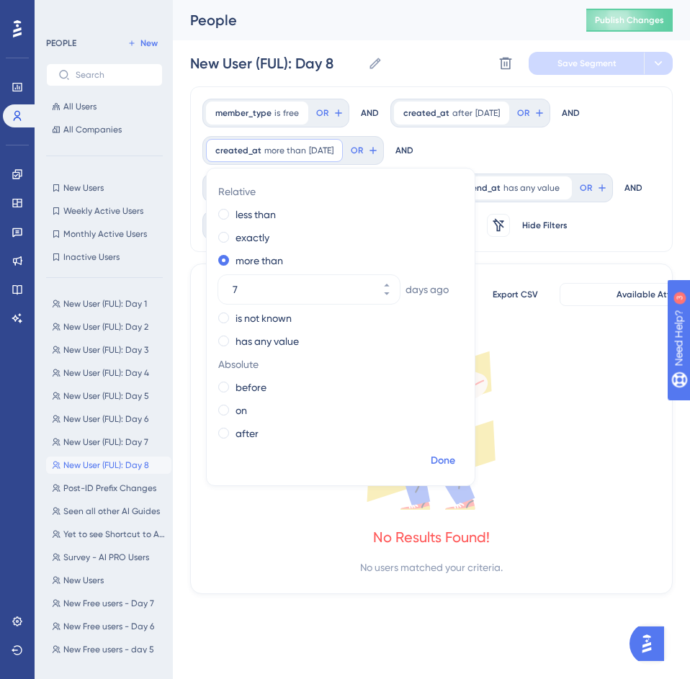
click at [448, 457] on span "Done" at bounding box center [442, 460] width 24 height 17
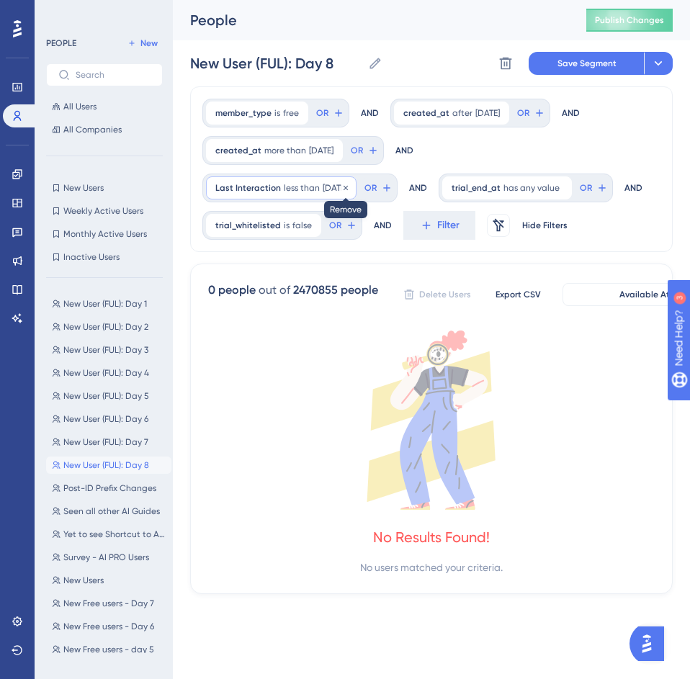
click at [350, 188] on icon at bounding box center [345, 188] width 9 height 9
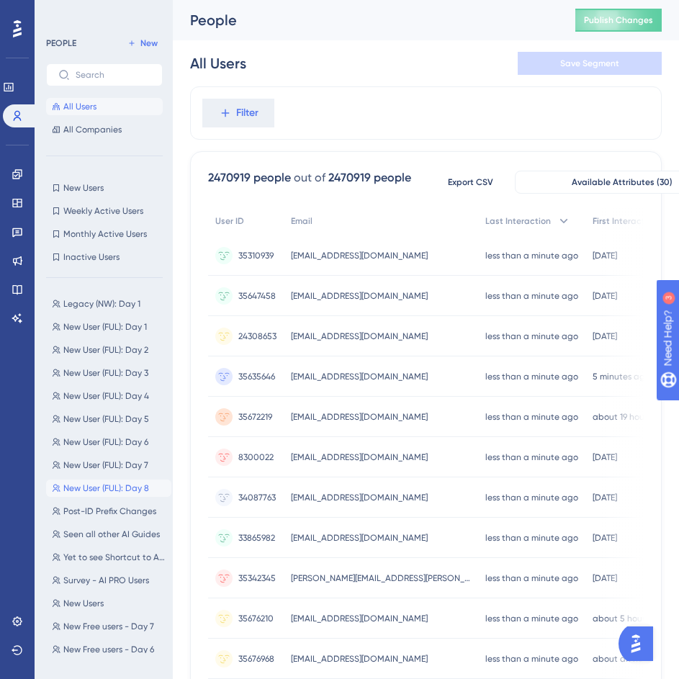
click at [106, 487] on span "New User (FUL): Day 8" at bounding box center [106, 488] width 86 height 12
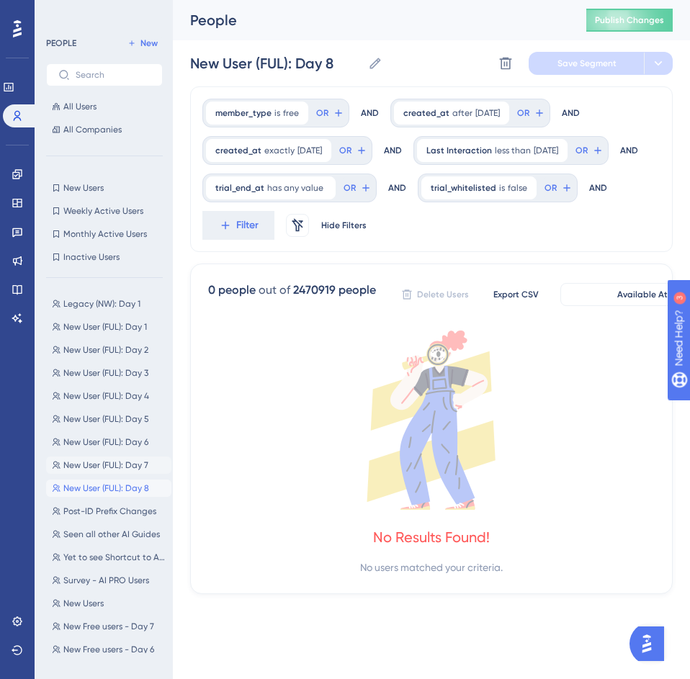
click at [112, 456] on button "New User (FUL): Day 7 New User (FUL): Day 7" at bounding box center [108, 464] width 125 height 17
click at [116, 485] on span "New User (FUL): Day 8" at bounding box center [106, 488] width 86 height 12
type input "New User (FUL): Day 8"
click at [552, 155] on icon at bounding box center [556, 150] width 9 height 9
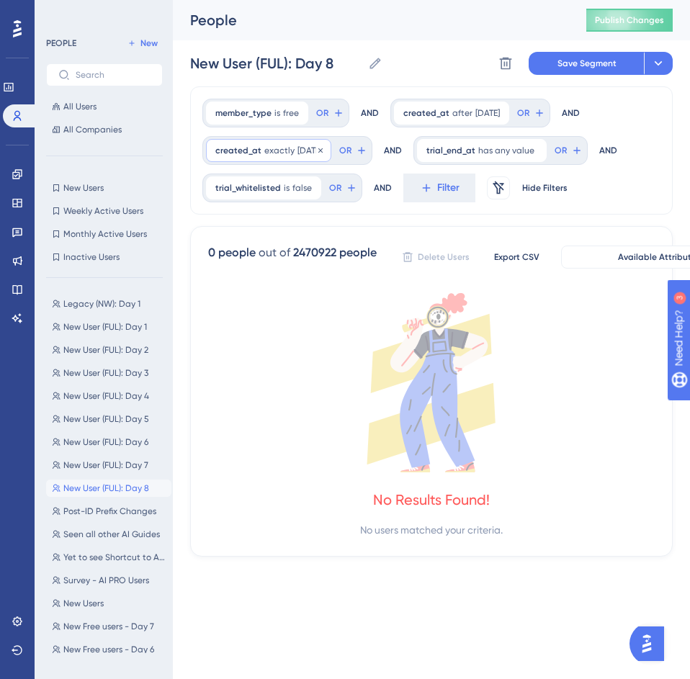
click at [300, 153] on span "[DATE]" at bounding box center [309, 151] width 24 height 12
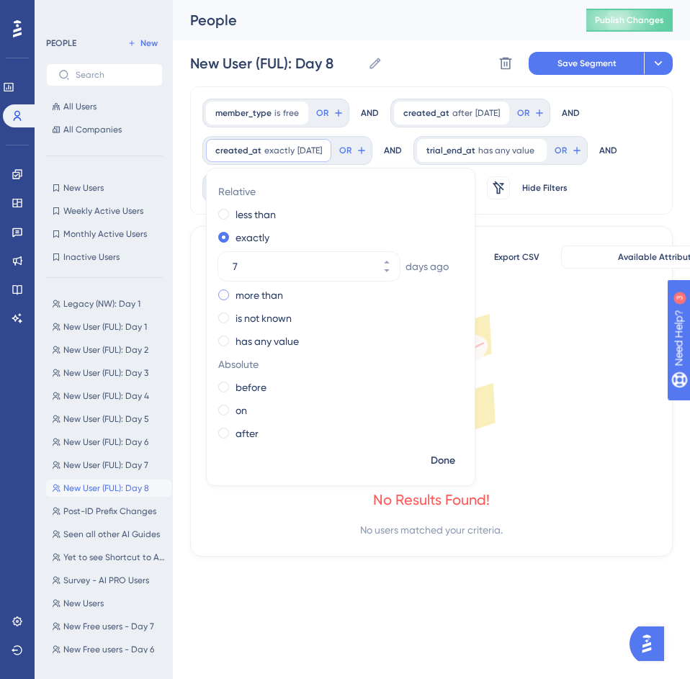
click at [242, 297] on label "more than" at bounding box center [259, 294] width 48 height 17
click at [448, 458] on span "Done" at bounding box center [442, 460] width 24 height 17
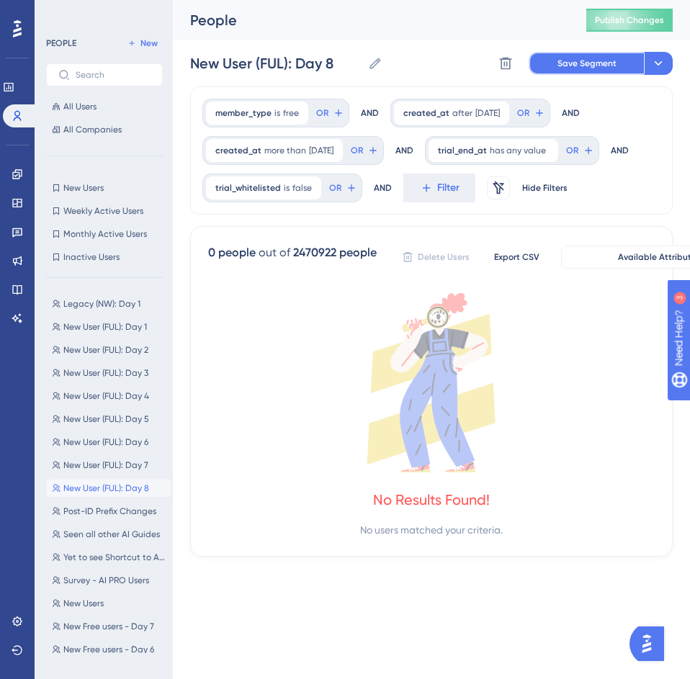
click at [611, 60] on span "Save Segment" at bounding box center [586, 64] width 59 height 12
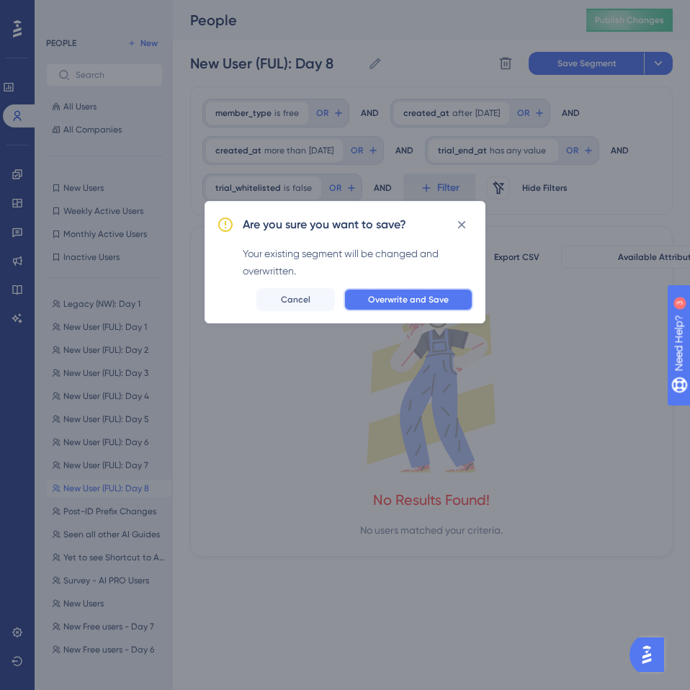
click at [440, 292] on button "Overwrite and Save" at bounding box center [408, 299] width 130 height 23
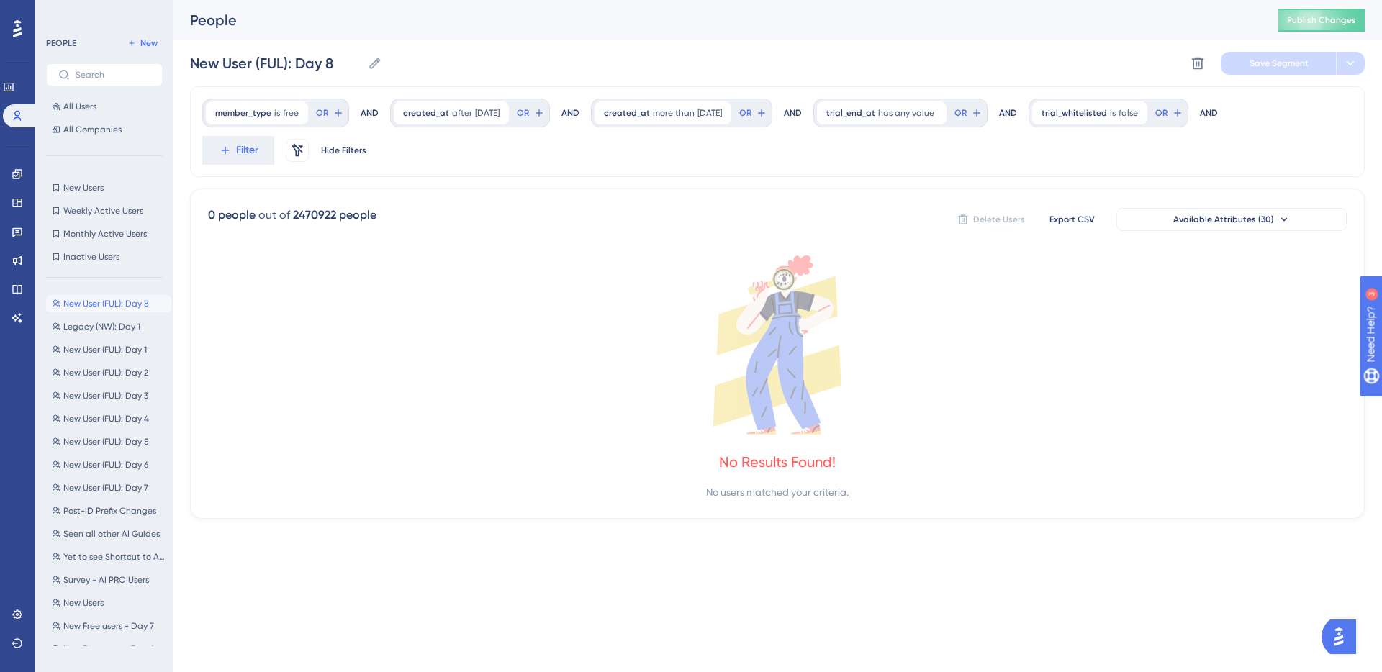
click at [566, 308] on icon at bounding box center [777, 345] width 1139 height 179
click at [689, 389] on icon at bounding box center [777, 345] width 1139 height 179
